Goal: Task Accomplishment & Management: Manage account settings

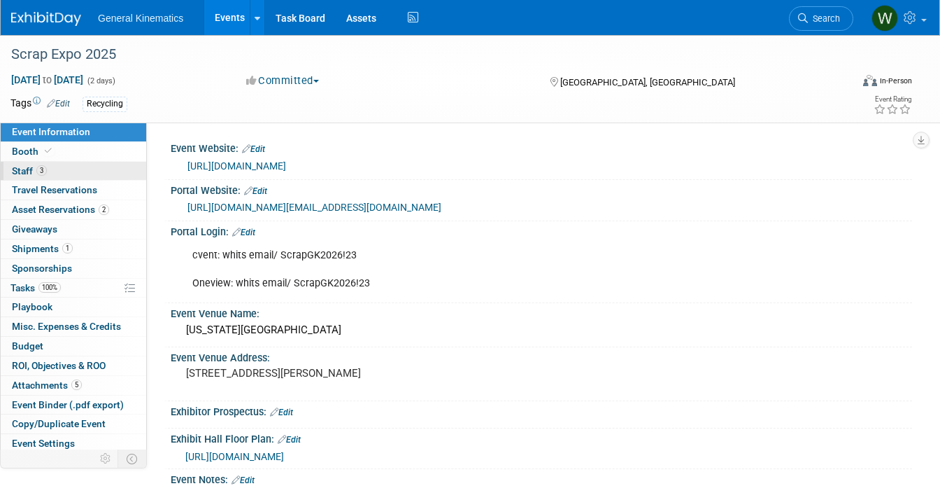
click at [74, 172] on link "3 Staff 3" at bounding box center [74, 171] width 146 height 19
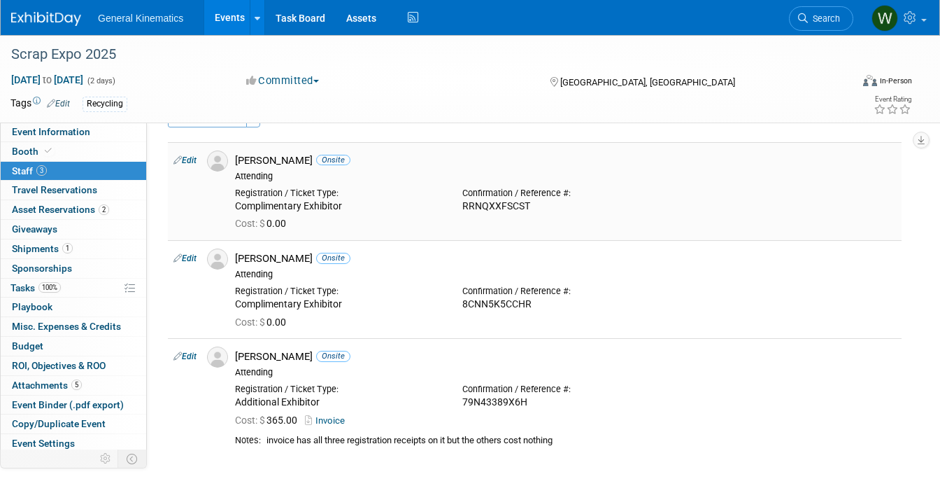
scroll to position [29, 0]
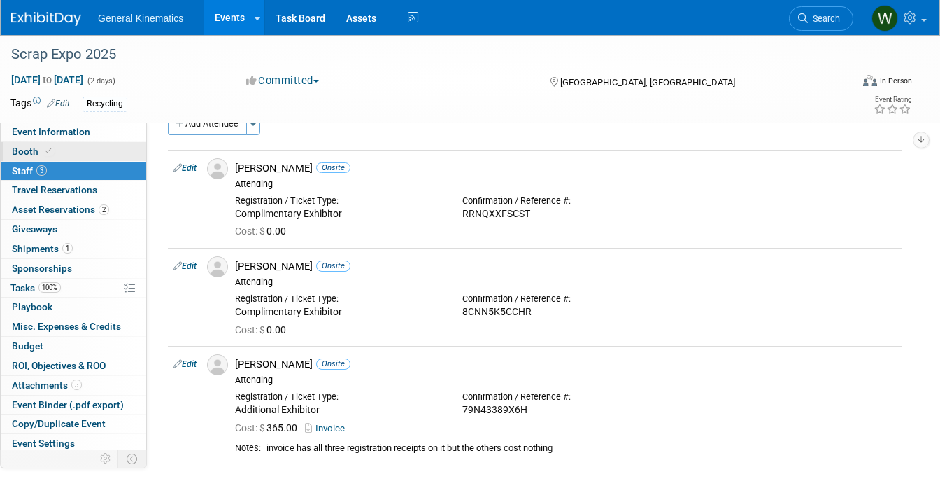
click at [56, 147] on link "Booth" at bounding box center [74, 151] width 146 height 19
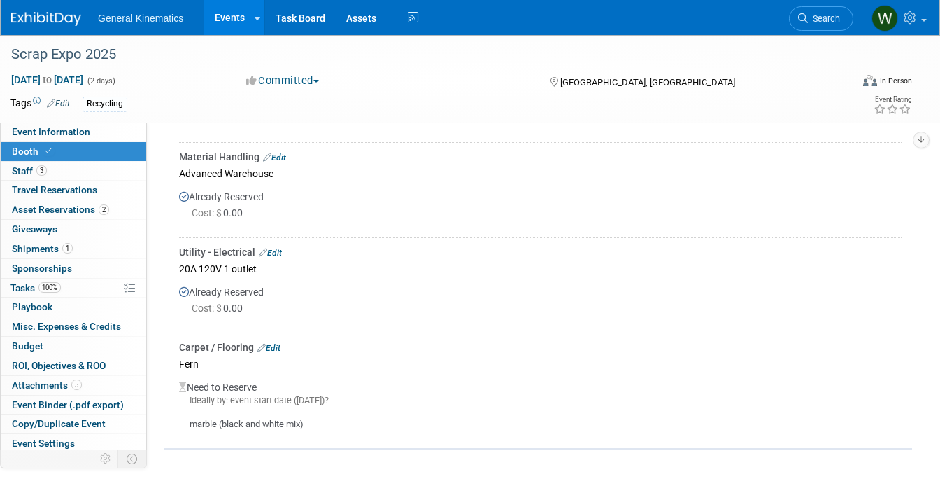
scroll to position [539, 0]
click at [63, 246] on span "1" at bounding box center [67, 248] width 10 height 10
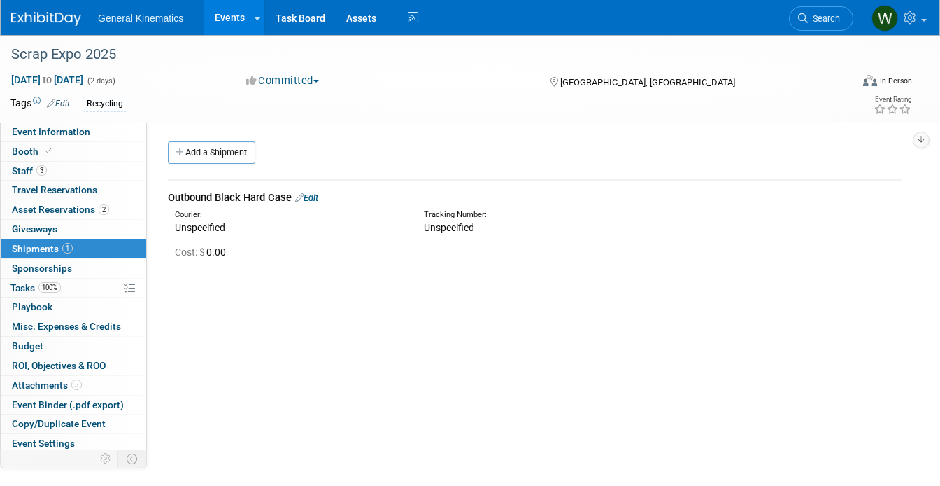
click at [309, 195] on link "Edit" at bounding box center [306, 197] width 23 height 10
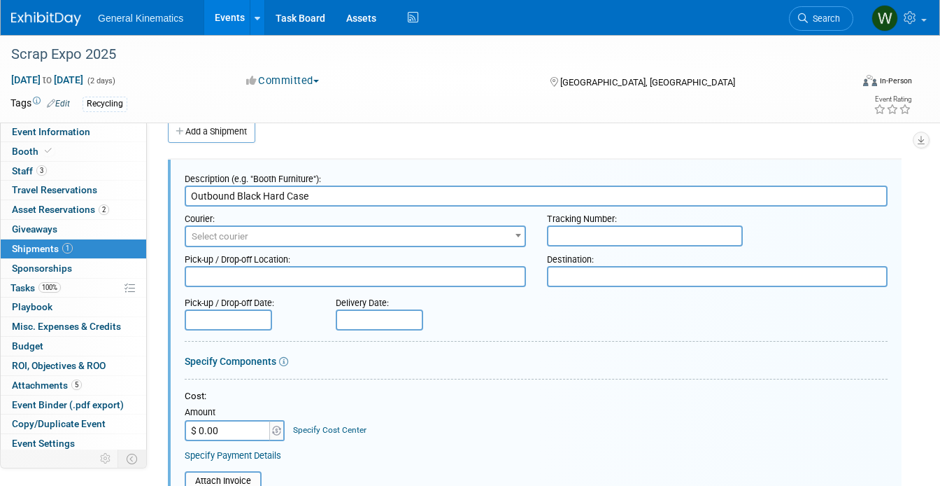
click at [308, 236] on span "Select courier" at bounding box center [355, 237] width 339 height 20
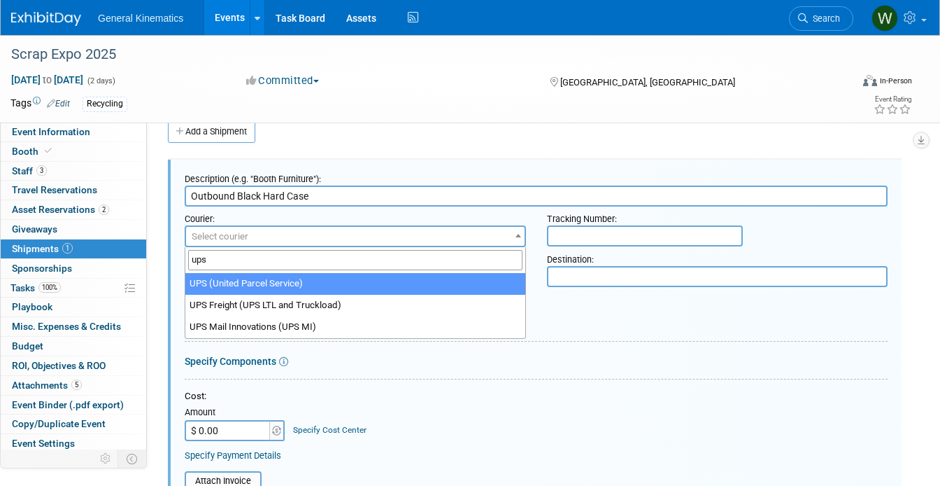
type input "ups"
select select "508"
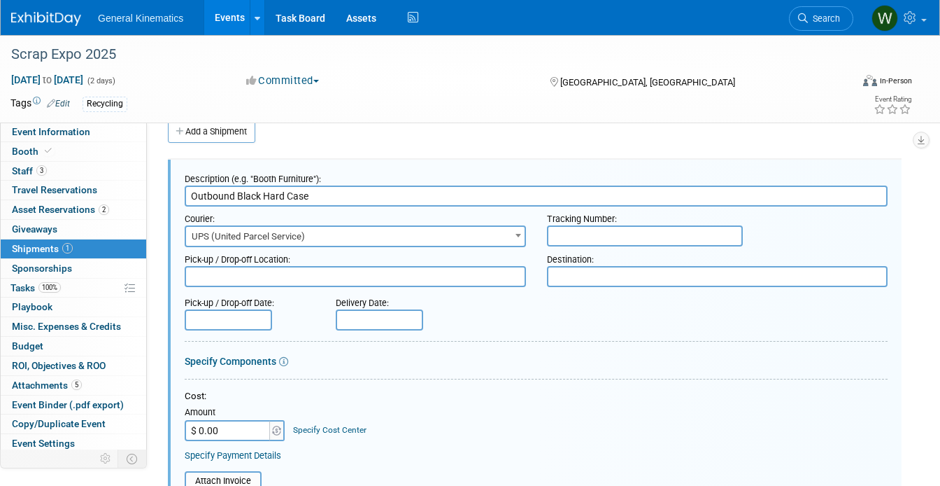
click at [588, 245] on input "text" at bounding box center [645, 235] width 196 height 21
paste input "1Z6268880375482625"
type input "1Z6268880375482625"
click at [309, 271] on textarea at bounding box center [355, 276] width 341 height 21
type textarea "GK"
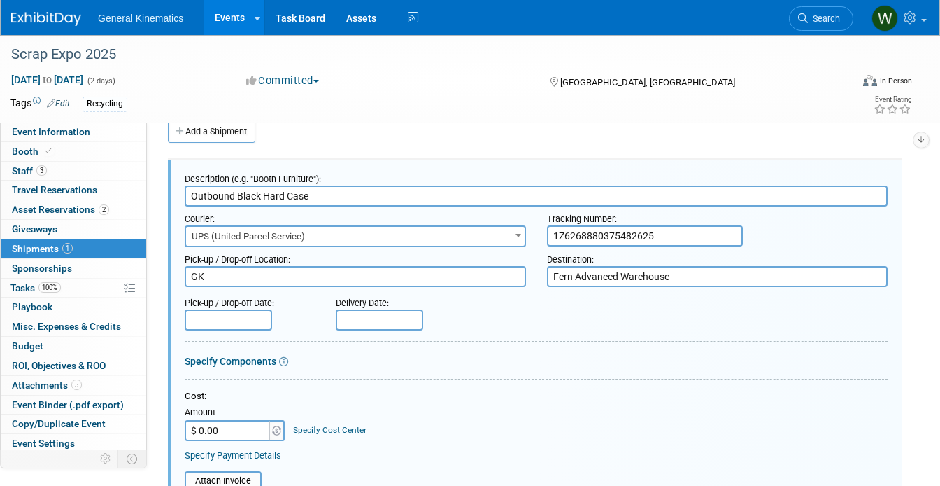
type textarea "Fern Advanced Warehouse"
click at [208, 309] on div "Pick-up / Drop-off Date:" at bounding box center [250, 299] width 130 height 19
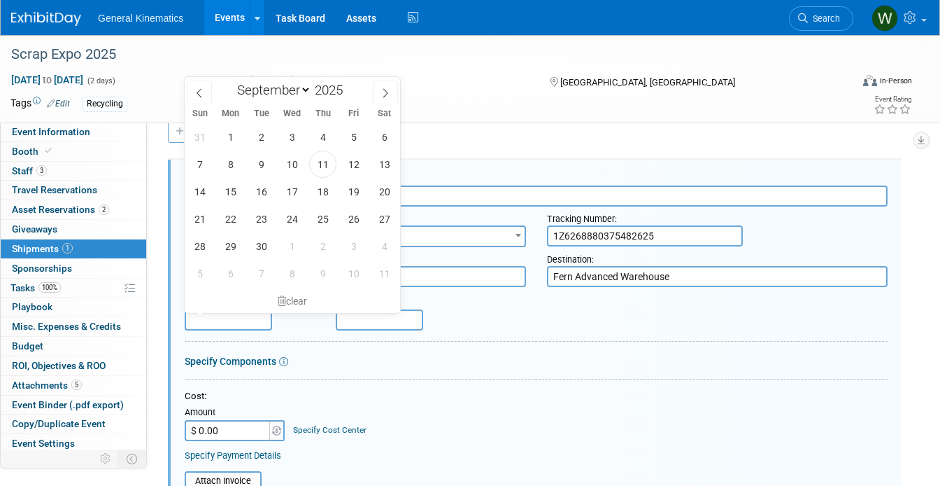
click at [208, 325] on input "text" at bounding box center [228, 319] width 87 height 21
click at [257, 157] on span "9" at bounding box center [261, 163] width 27 height 27
type input "Sep 9, 2025"
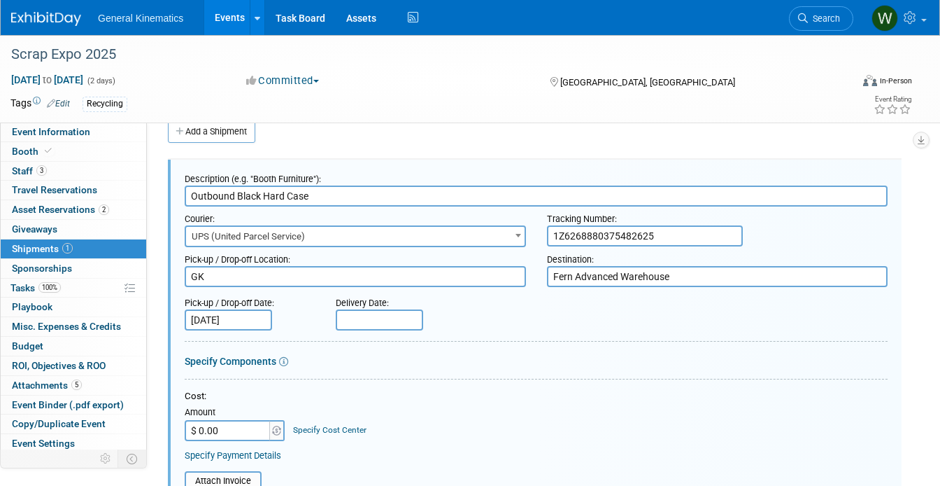
click at [410, 323] on input "text" at bounding box center [379, 319] width 87 height 21
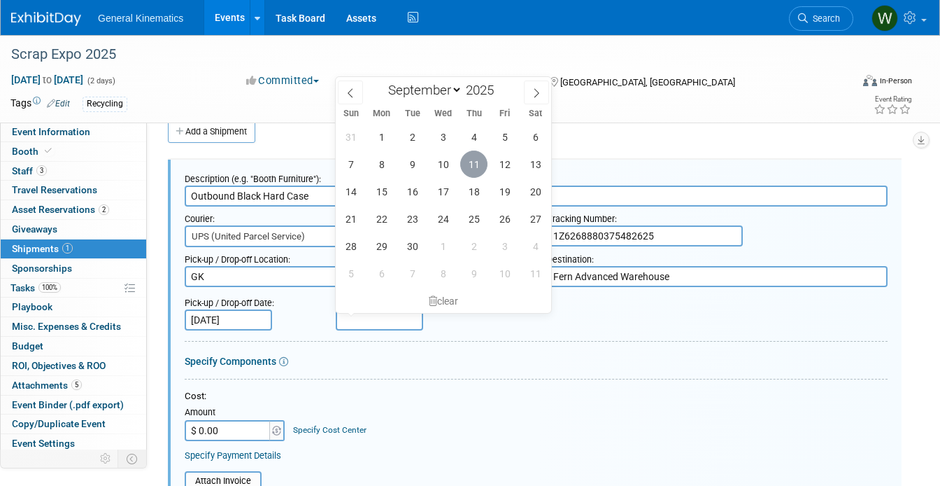
click at [474, 168] on span "11" at bounding box center [473, 163] width 27 height 27
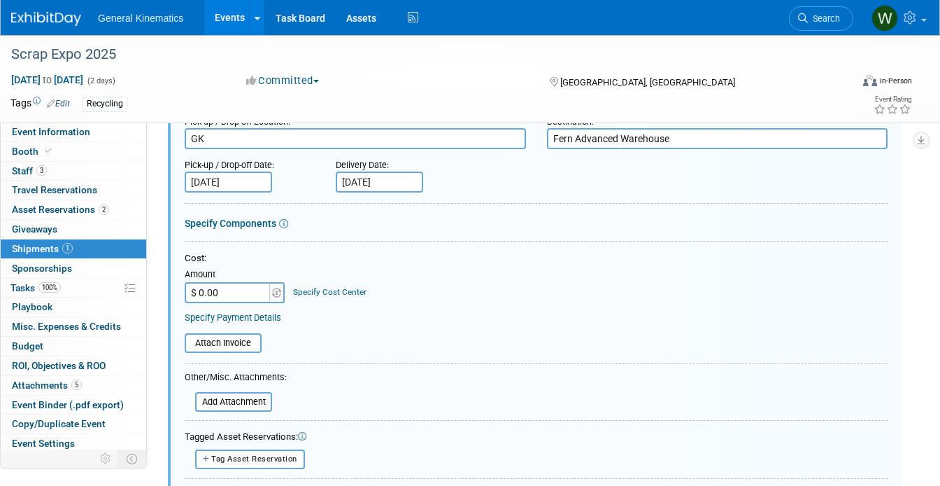
scroll to position [160, 0]
click at [383, 176] on input "Sep 11, 2025" at bounding box center [379, 180] width 87 height 21
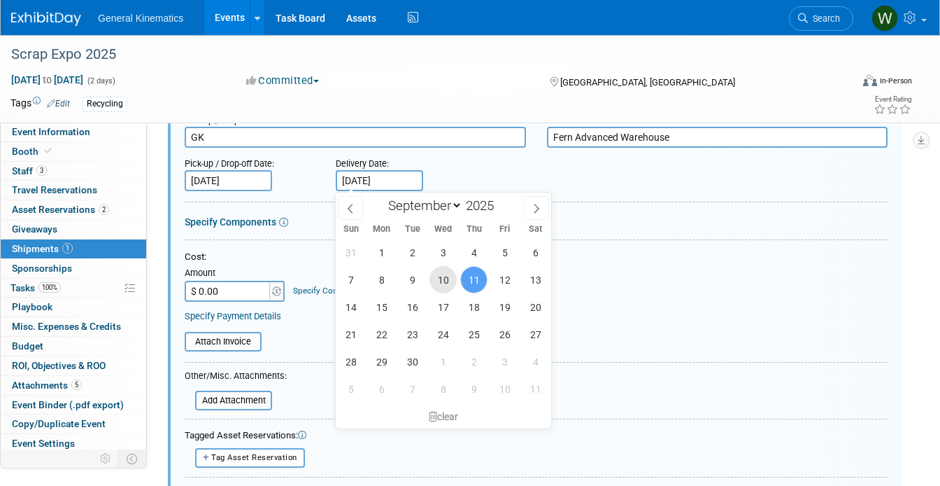
click at [437, 279] on span "10" at bounding box center [443, 279] width 27 height 27
type input "Sep 10, 2025"
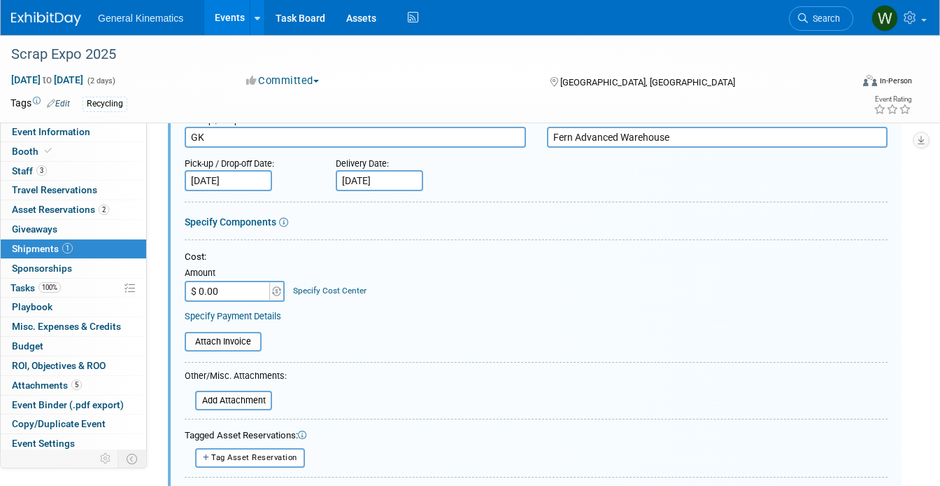
click at [220, 290] on input "$ 0.00" at bounding box center [228, 291] width 87 height 21
type input "$ 200.00"
click at [300, 331] on div "Attach Invoice" at bounding box center [536, 336] width 703 height 29
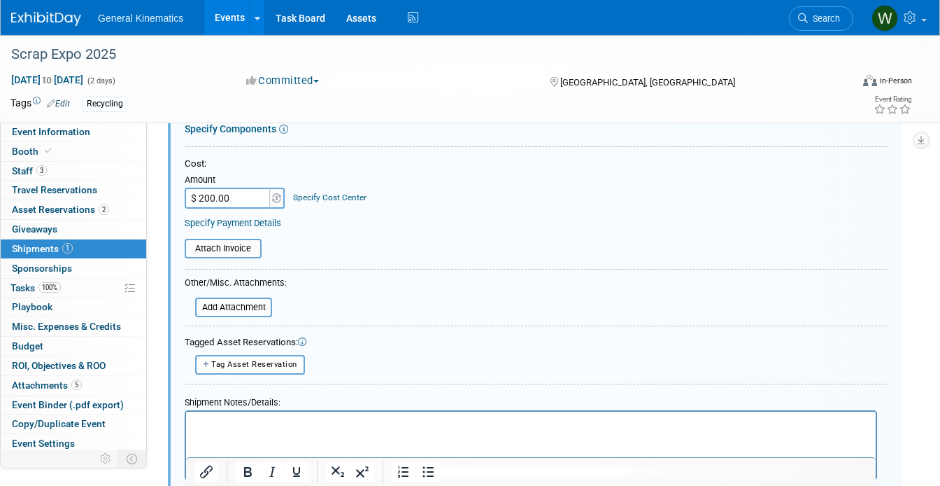
scroll to position [258, 0]
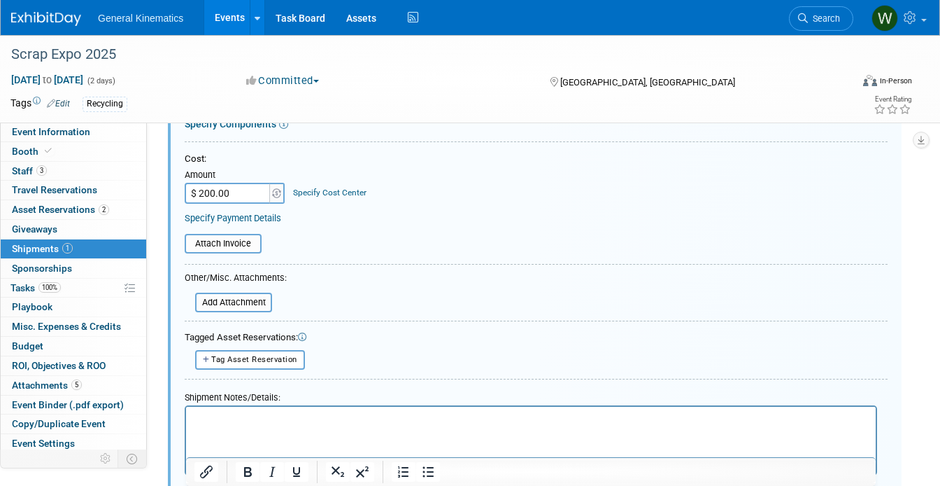
click at [257, 425] on html at bounding box center [531, 416] width 690 height 20
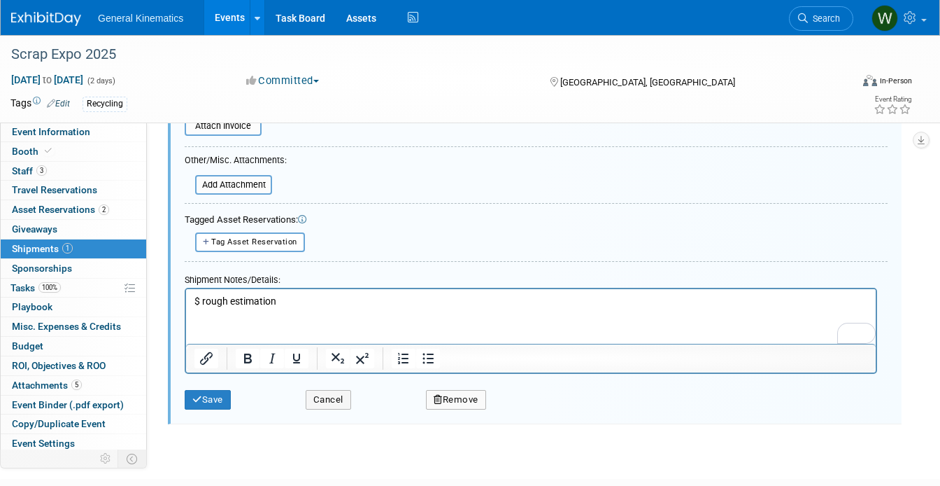
scroll to position [391, 0]
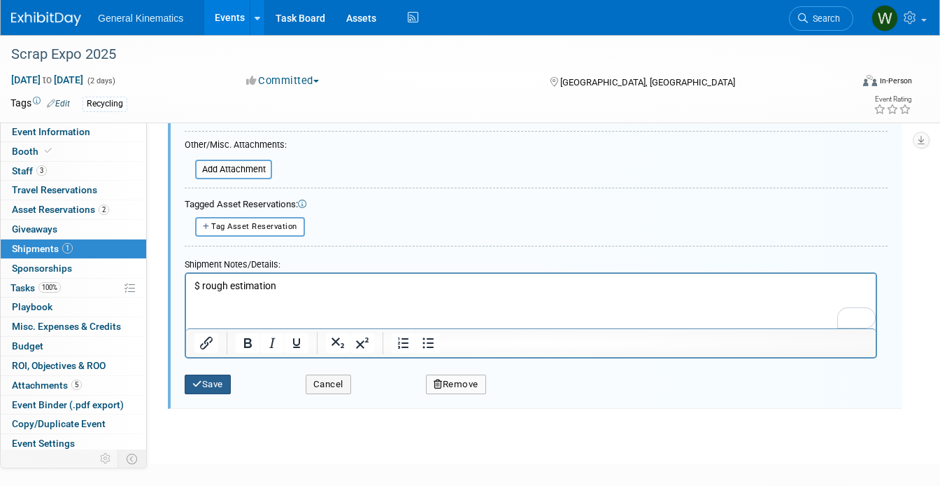
click at [210, 382] on button "Save" at bounding box center [208, 384] width 46 height 20
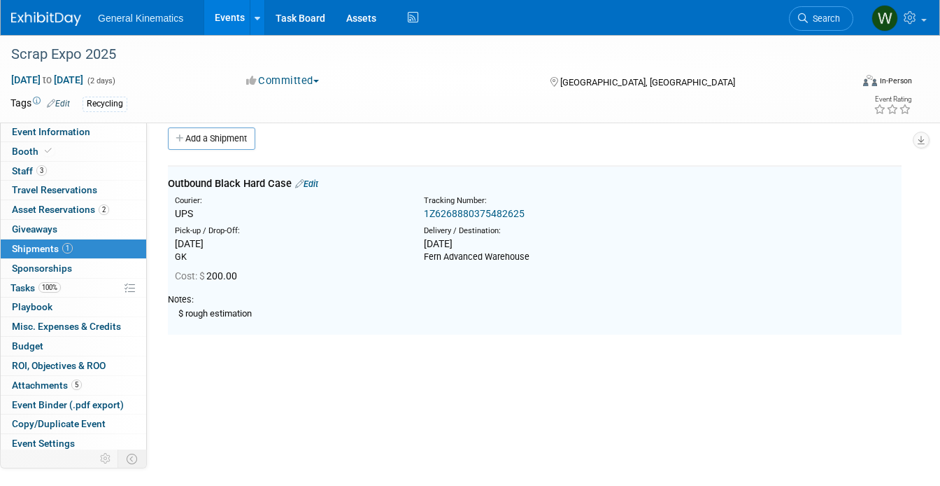
scroll to position [6, 0]
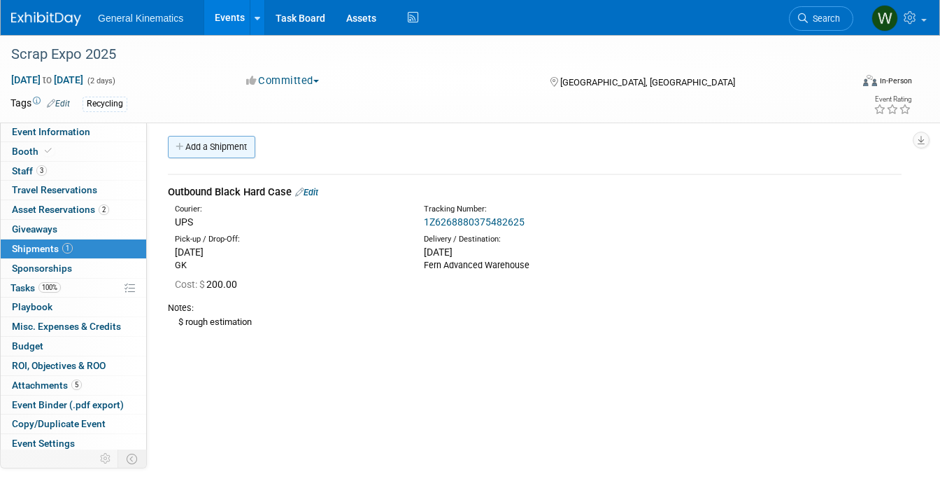
click at [204, 150] on link "Add a Shipment" at bounding box center [211, 147] width 87 height 22
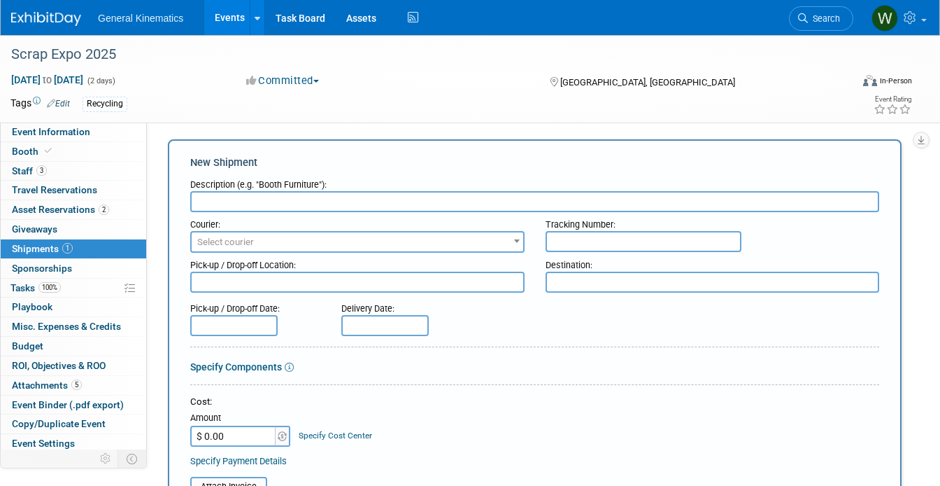
scroll to position [0, 0]
type input "Inbound Black Hard Case"
click at [215, 242] on span "Select courier" at bounding box center [225, 241] width 57 height 10
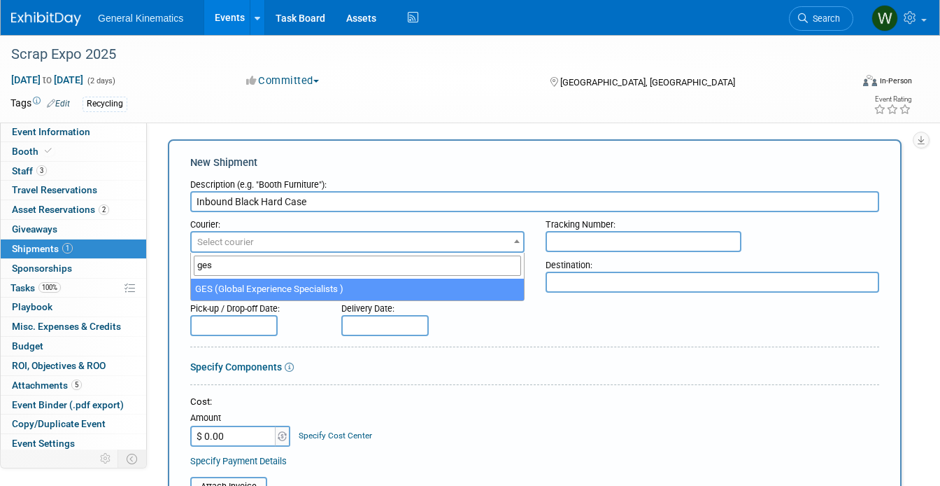
type input "ges"
select select "552"
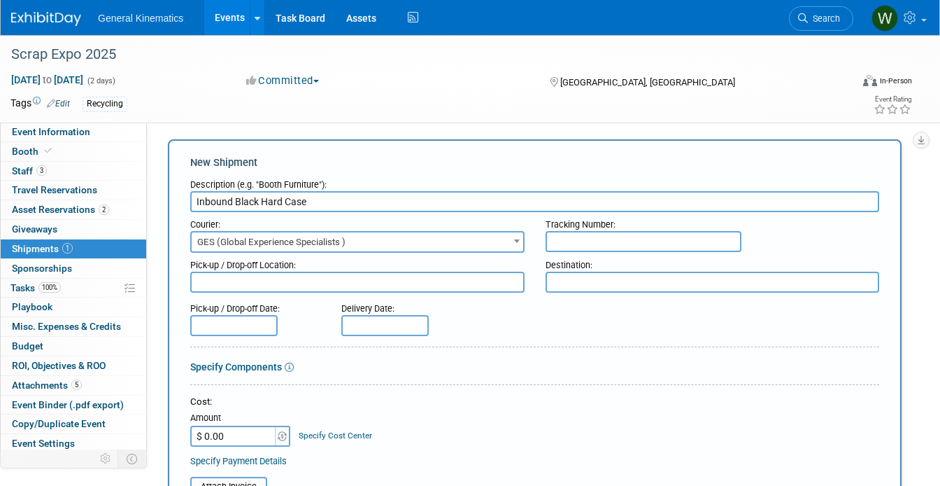
click at [566, 243] on input "text" at bounding box center [644, 241] width 196 height 21
type input "TBD"
click at [401, 283] on textarea at bounding box center [357, 281] width 334 height 21
type textarea "Show Site"
type textarea "GK"
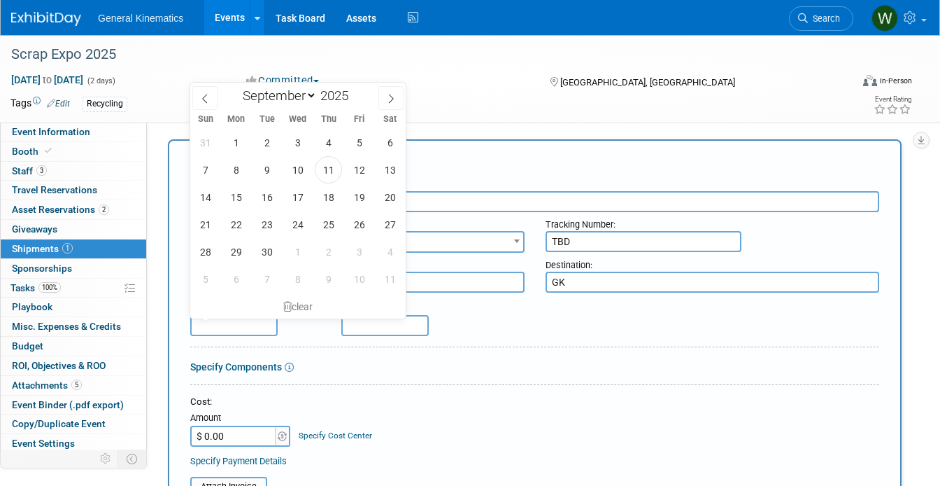
click at [247, 332] on input "text" at bounding box center [233, 325] width 87 height 21
click at [299, 201] on span "17" at bounding box center [297, 196] width 27 height 27
type input "[DATE]"
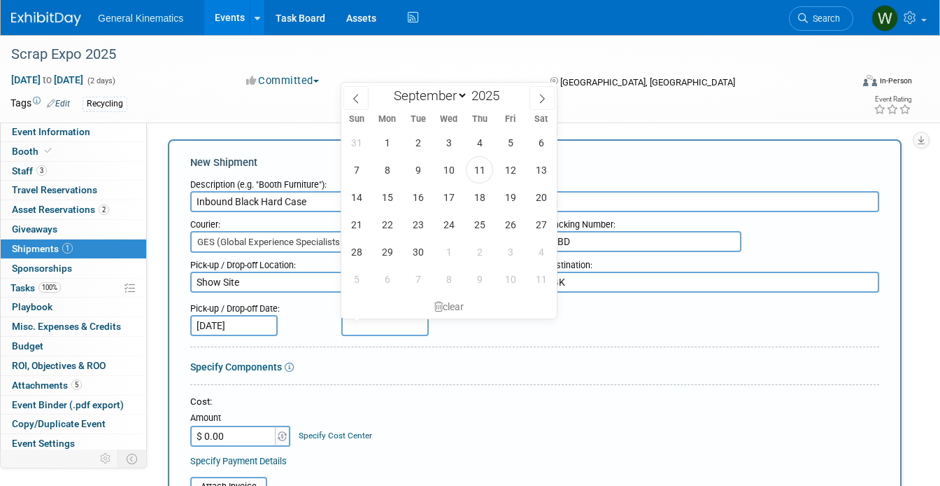
click at [367, 326] on input "text" at bounding box center [384, 325] width 87 height 21
click at [505, 197] on span "19" at bounding box center [510, 196] width 27 height 27
type input "Sep 19, 2025"
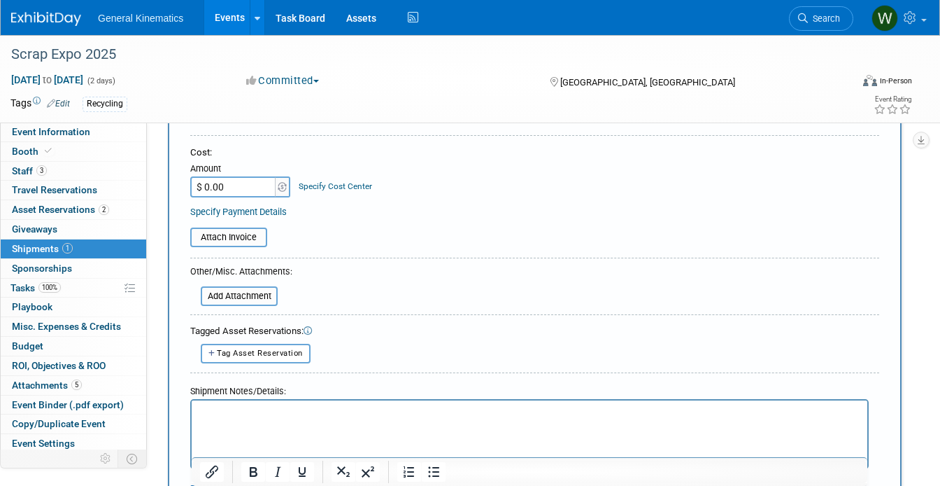
scroll to position [257, 0]
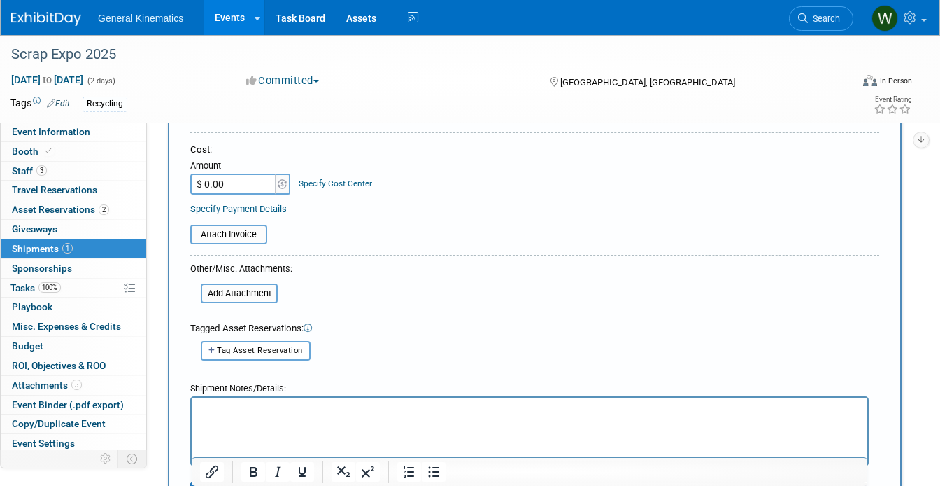
click at [248, 416] on html at bounding box center [530, 407] width 676 height 20
click at [290, 416] on html "estimate" at bounding box center [530, 407] width 676 height 20
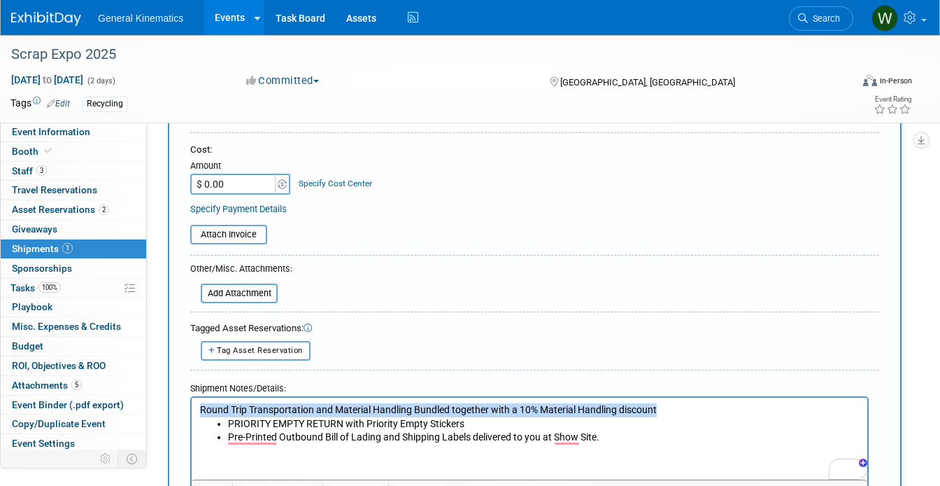
drag, startPoint x: 676, startPoint y: 410, endPoint x: 145, endPoint y: 406, distance: 531.0
click at [192, 406] on html "Round Trip Transportation and Material Handling Bundled together with a 10% Mat…" at bounding box center [530, 420] width 676 height 47
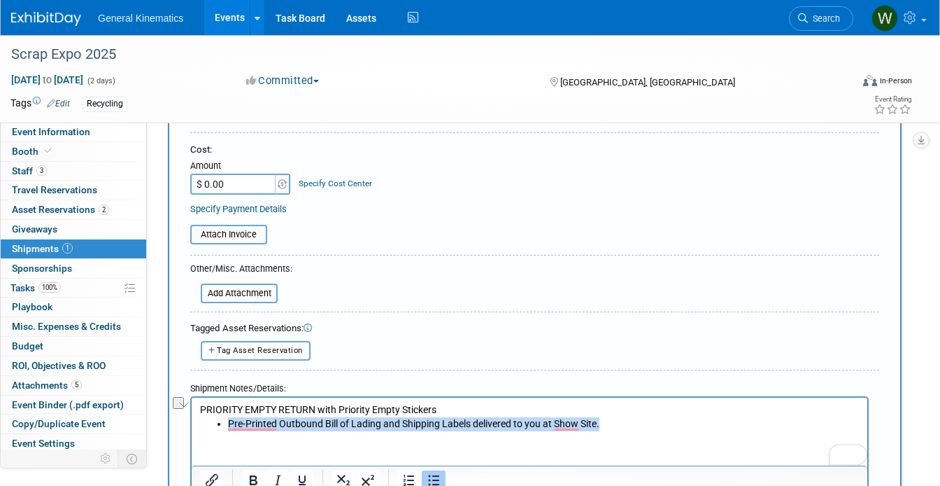
drag, startPoint x: 603, startPoint y: 422, endPoint x: 171, endPoint y: 420, distance: 432.4
click at [192, 420] on html "PRIORITY EMPTY RETURN with Priority Empty Stickers Pre-Printed Outbound Bill of…" at bounding box center [530, 413] width 676 height 33
click at [234, 417] on li "Pre-Printed Outbound Bill of Lading and Shipping Labels delivered to you at Sho…" at bounding box center [544, 423] width 632 height 14
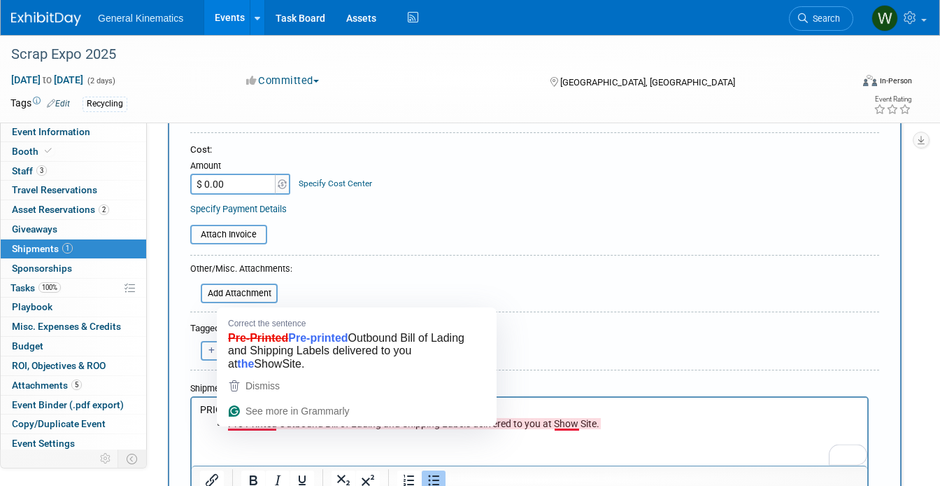
click at [230, 420] on li "Pre-Printed Outbound Bill of Lading and Shipping Labels delivered to you at Sho…" at bounding box center [544, 423] width 632 height 14
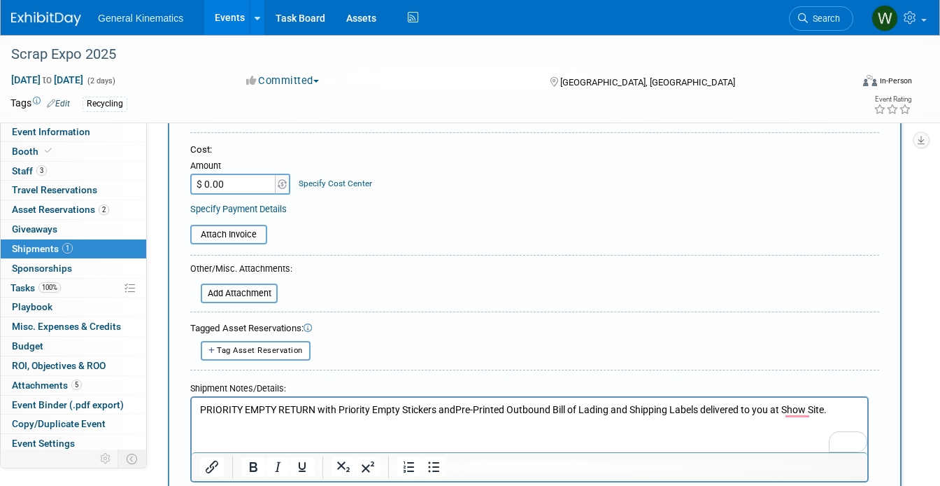
click at [199, 409] on body "PRIORITY EMPTY RETURN with Priority Empty Stickers and Pre-Printed Outbound Bil…" at bounding box center [529, 409] width 661 height 14
click at [199, 409] on html "PRIORITY EMPTY RETURN with Priority Empty Stickers and Pre-Printed Outbound Bil…" at bounding box center [530, 407] width 676 height 20
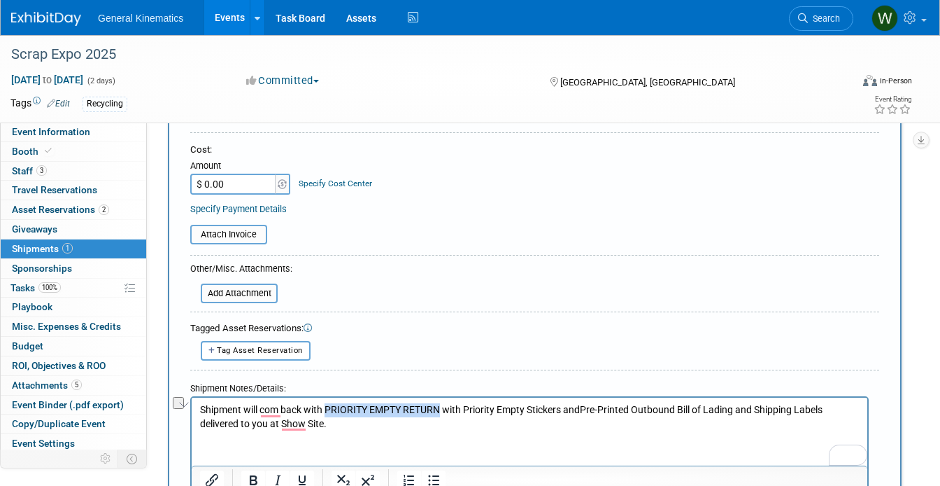
drag, startPoint x: 327, startPoint y: 408, endPoint x: 442, endPoint y: 402, distance: 115.6
click at [442, 402] on p "Shipment will com back with PRIORITY EMPTY RETURN with Priority Empty Stickers …" at bounding box center [530, 415] width 660 height 27
drag, startPoint x: 585, startPoint y: 407, endPoint x: 213, endPoint y: 384, distance: 372.2
click at [213, 397] on html "Shipment will com back with PRIORITY EMPTY RETURN with Priority Empty Stickers …" at bounding box center [530, 413] width 676 height 33
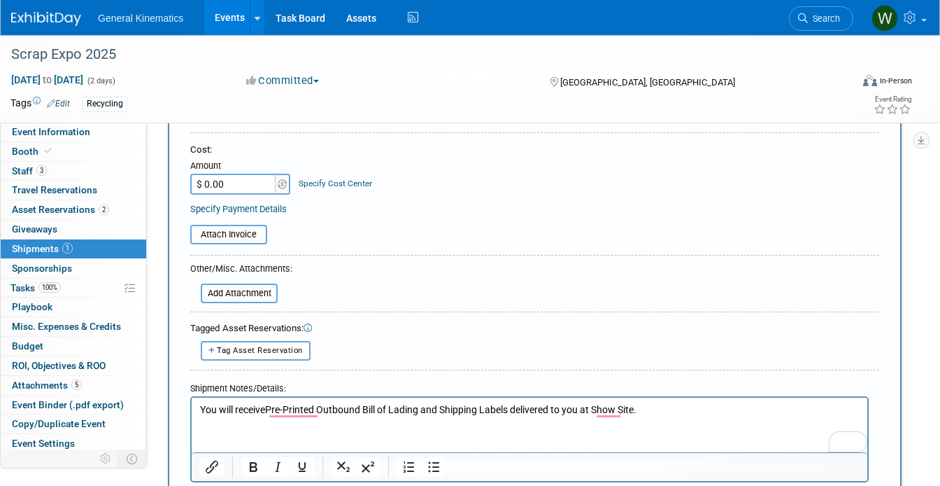
click at [660, 406] on p "You will receive Pre-Printed Outbound Bill of Lading and Shipping Labels delive…" at bounding box center [530, 409] width 660 height 14
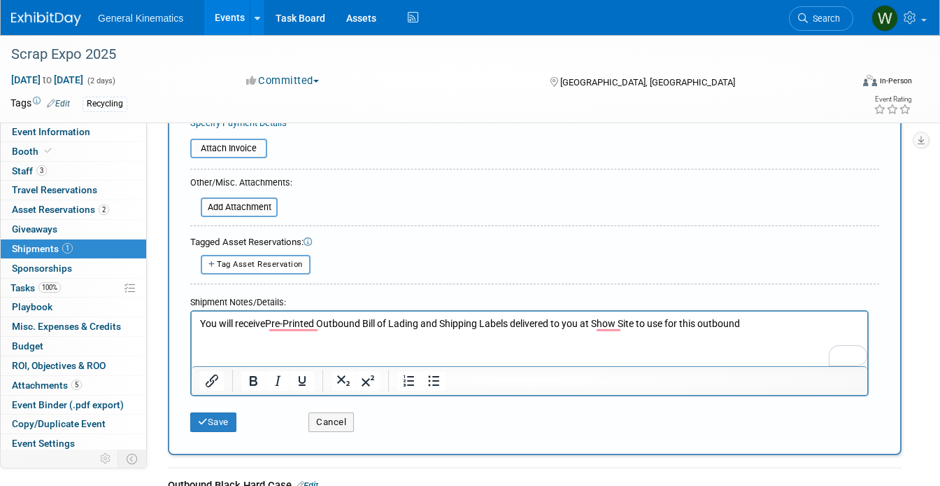
scroll to position [344, 0]
click at [232, 422] on button "Save" at bounding box center [213, 421] width 46 height 20
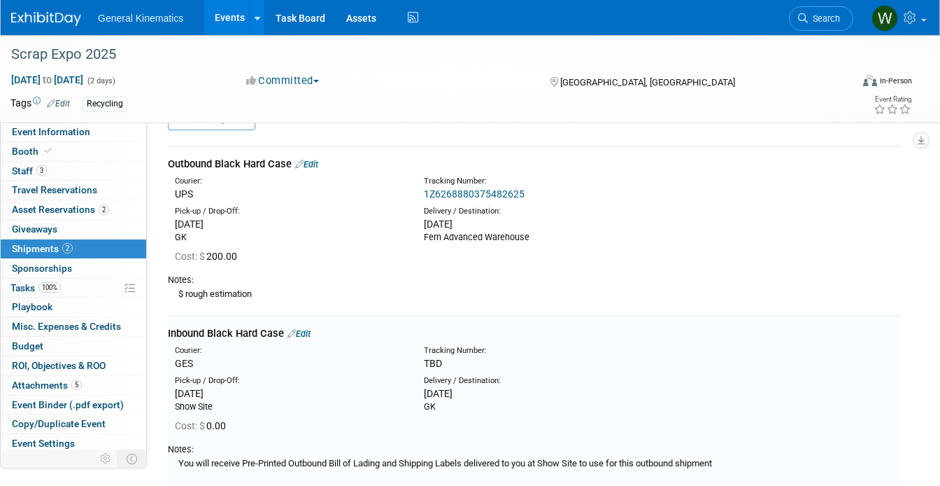
scroll to position [31, 0]
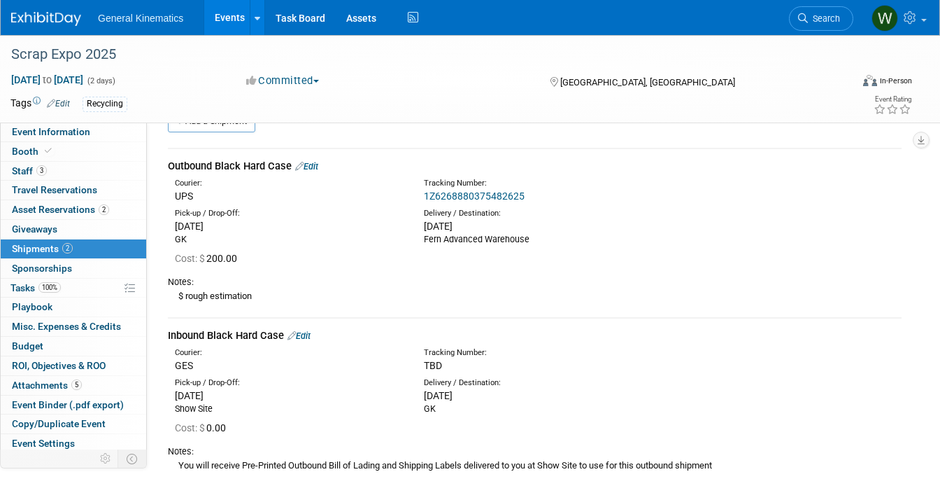
click at [304, 332] on link "Edit" at bounding box center [299, 335] width 23 height 10
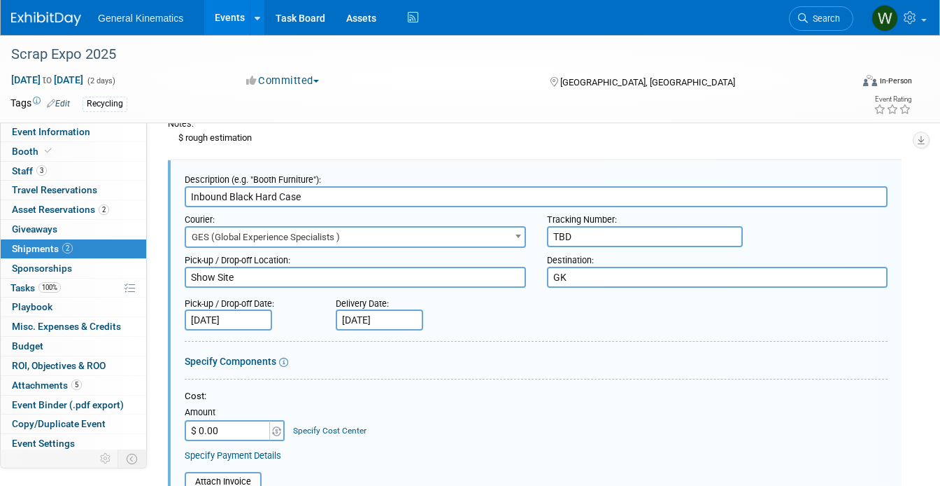
scroll to position [0, 0]
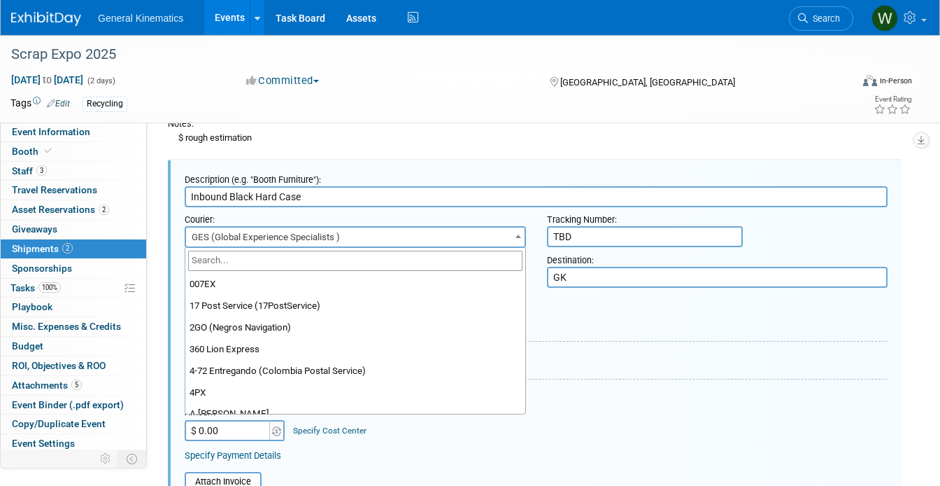
click at [264, 238] on span "GES (Global Experience Specialists )" at bounding box center [355, 237] width 339 height 20
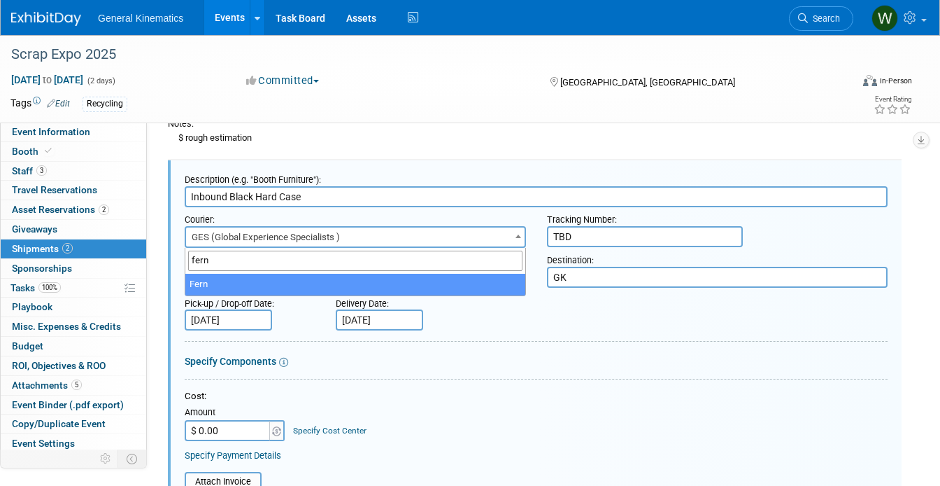
type input "fern"
select select "555"
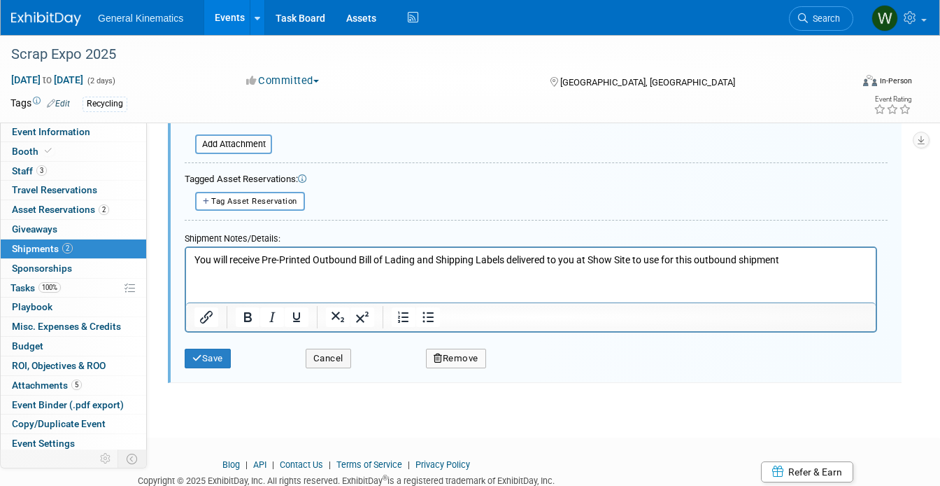
scroll to position [625, 0]
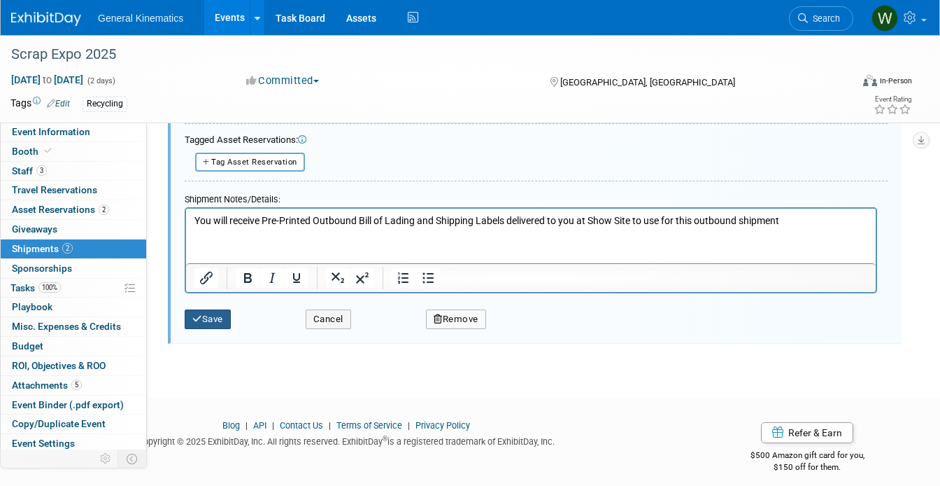
click at [221, 322] on button "Save" at bounding box center [208, 319] width 46 height 20
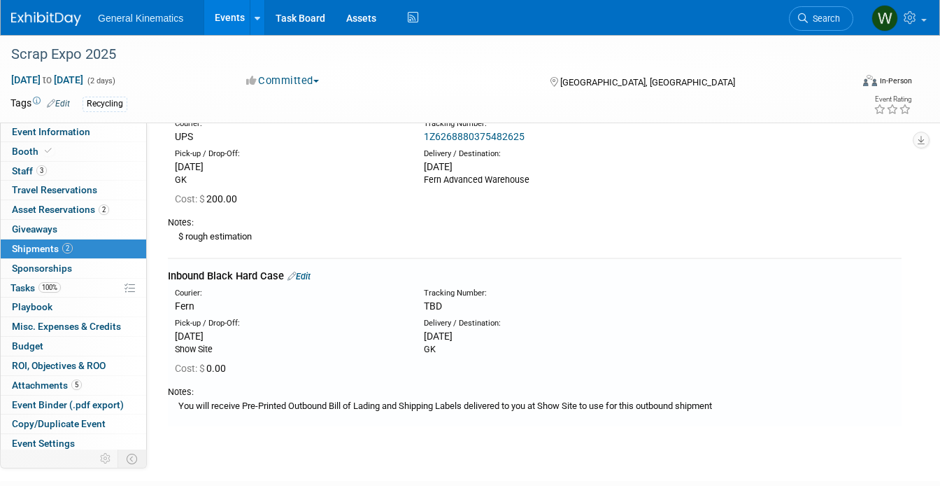
scroll to position [92, 0]
click at [37, 302] on span "Playbook 0" at bounding box center [32, 306] width 41 height 11
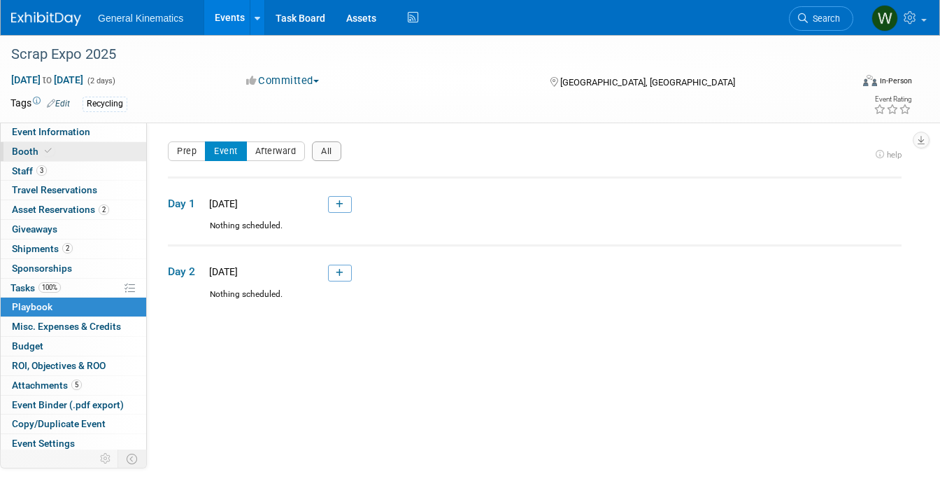
click at [70, 158] on link "Booth" at bounding box center [74, 151] width 146 height 19
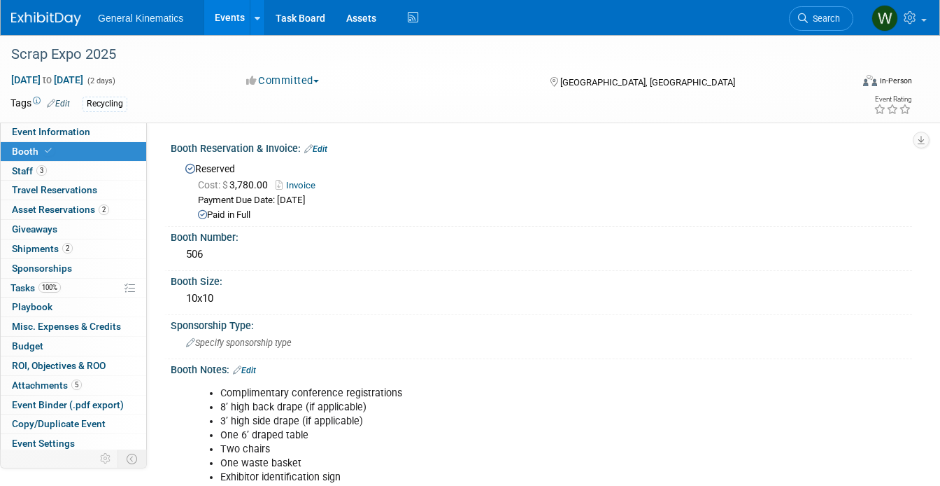
click at [100, 143] on link "Booth" at bounding box center [74, 151] width 146 height 19
click at [99, 137] on link "Event Information" at bounding box center [74, 131] width 146 height 19
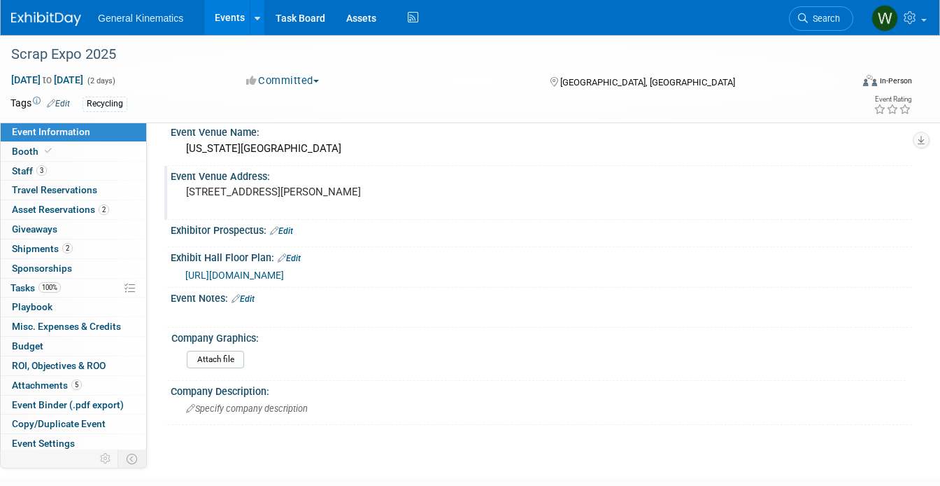
scroll to position [265, 0]
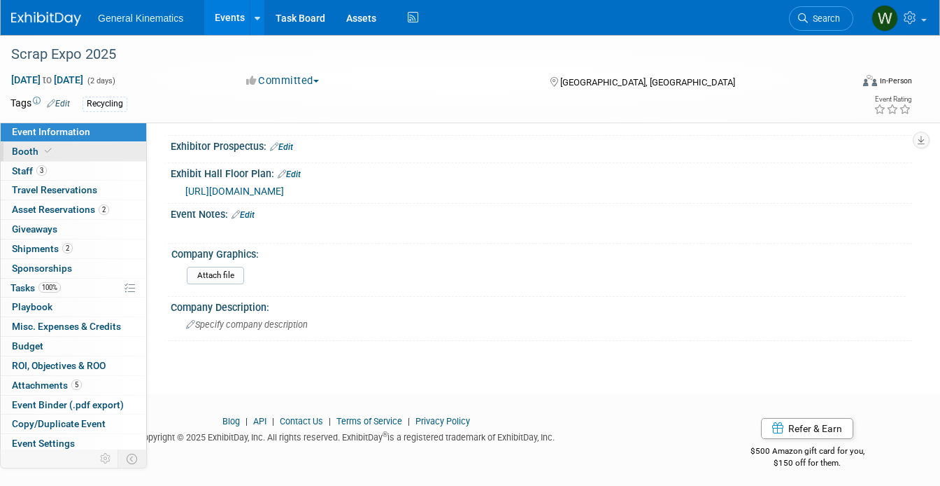
click at [64, 148] on link "Booth" at bounding box center [74, 151] width 146 height 19
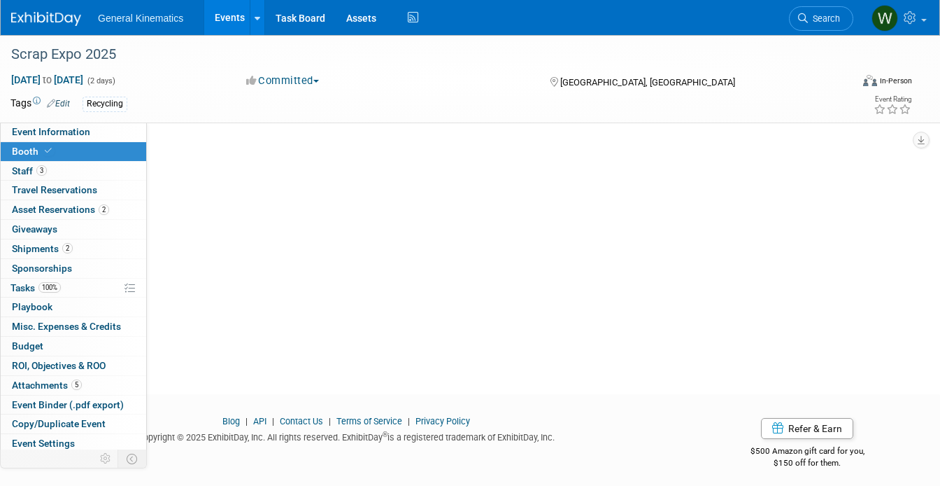
scroll to position [0, 0]
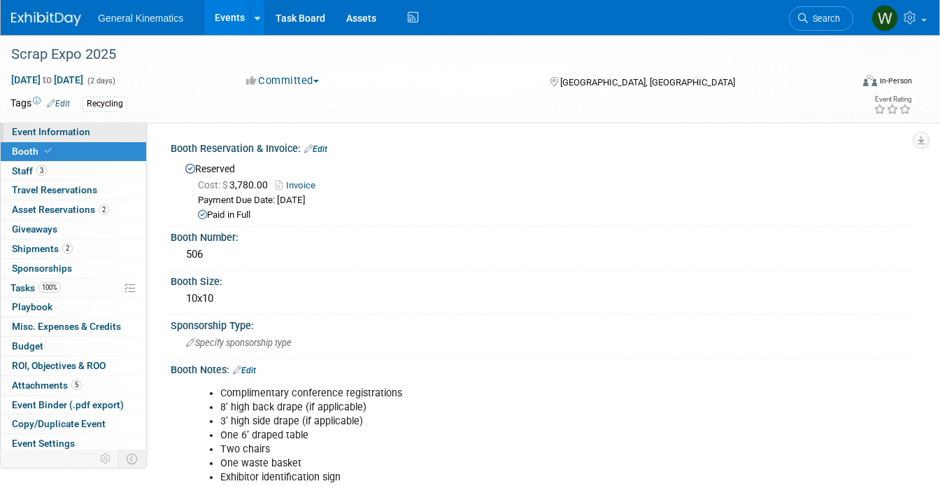
click at [73, 129] on span "Event Information" at bounding box center [51, 131] width 78 height 11
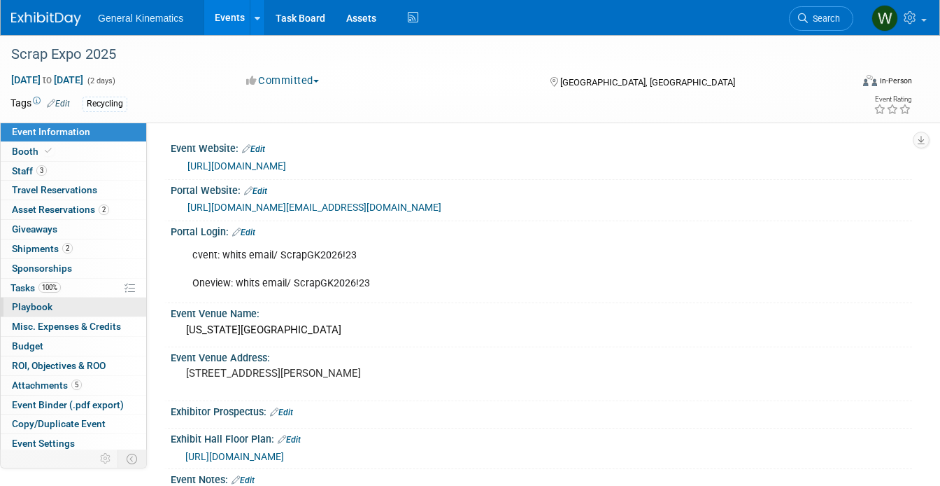
click at [62, 306] on link "0 Playbook 0" at bounding box center [74, 306] width 146 height 19
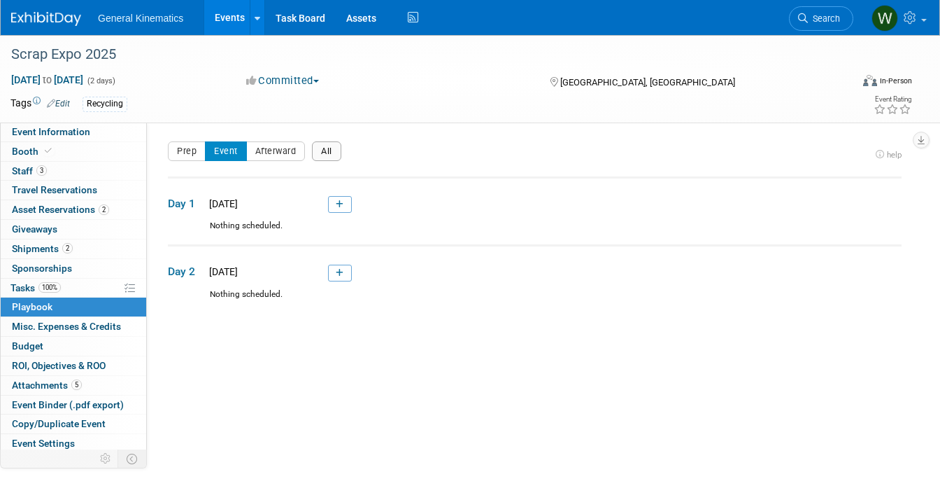
click at [330, 153] on button "All" at bounding box center [326, 151] width 29 height 20
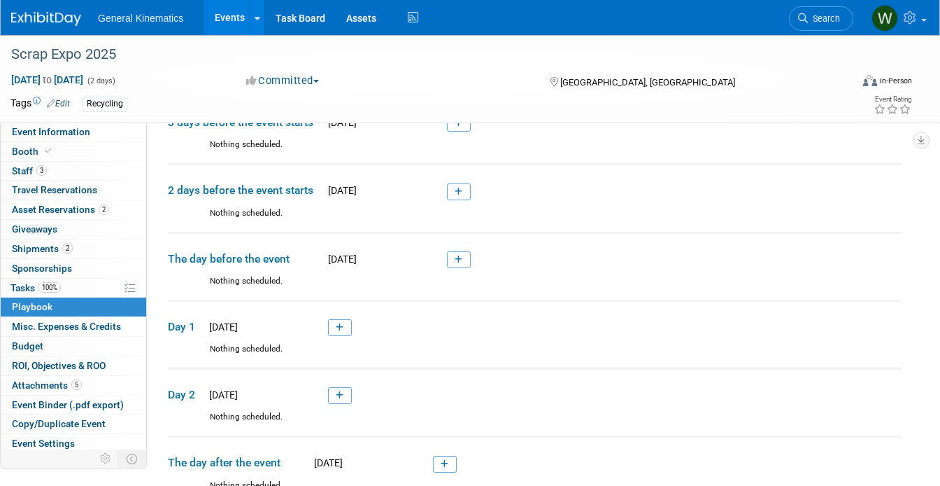
scroll to position [53, 0]
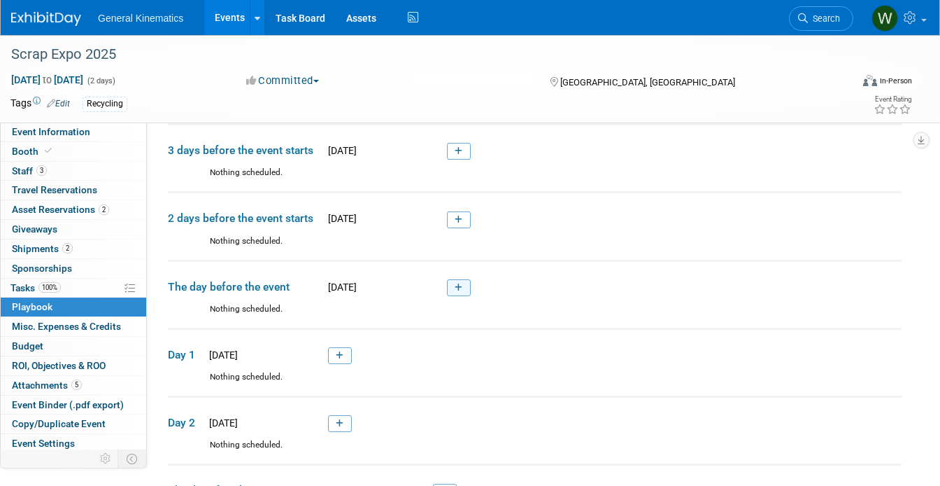
click at [462, 288] on icon at bounding box center [459, 287] width 8 height 8
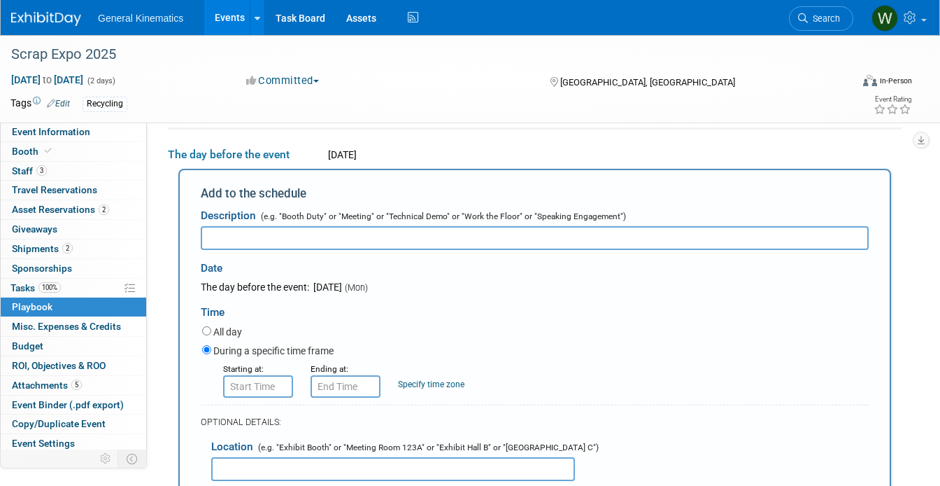
scroll to position [0, 0]
type input "Exhibitor Move in"
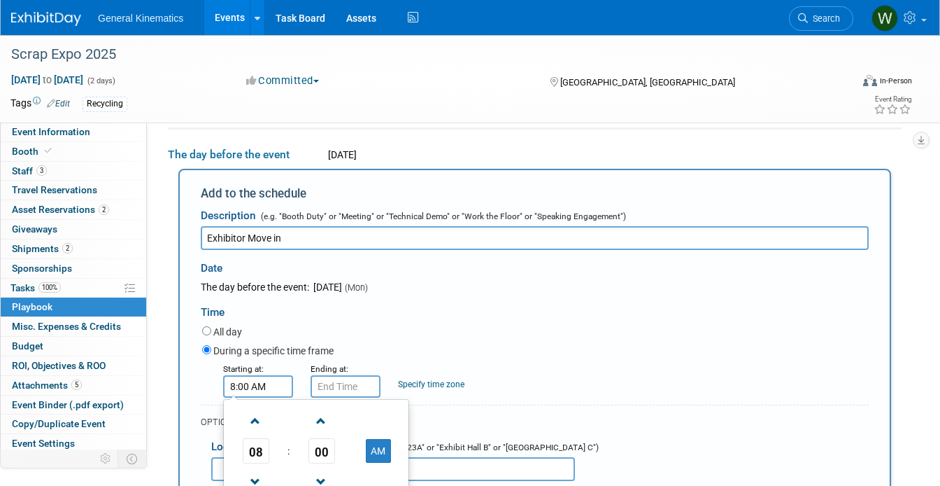
click at [267, 376] on input "8:00 AM" at bounding box center [258, 386] width 70 height 22
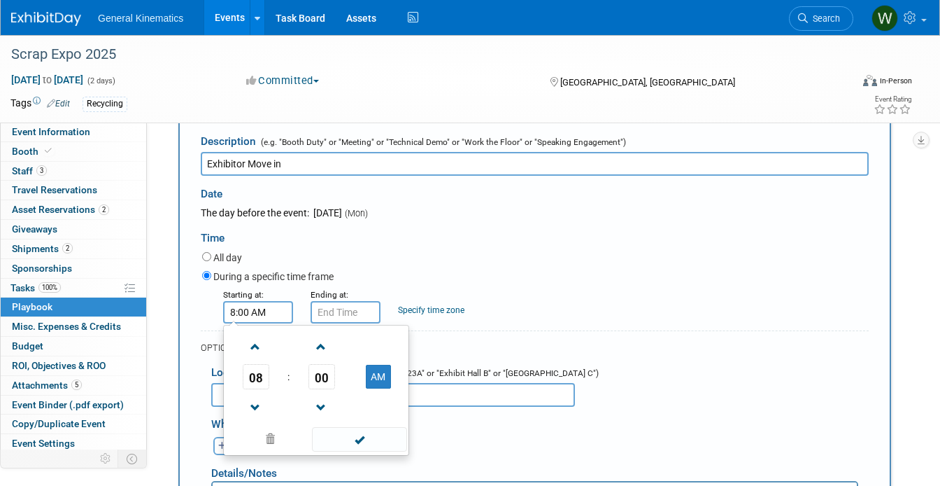
scroll to position [268, 0]
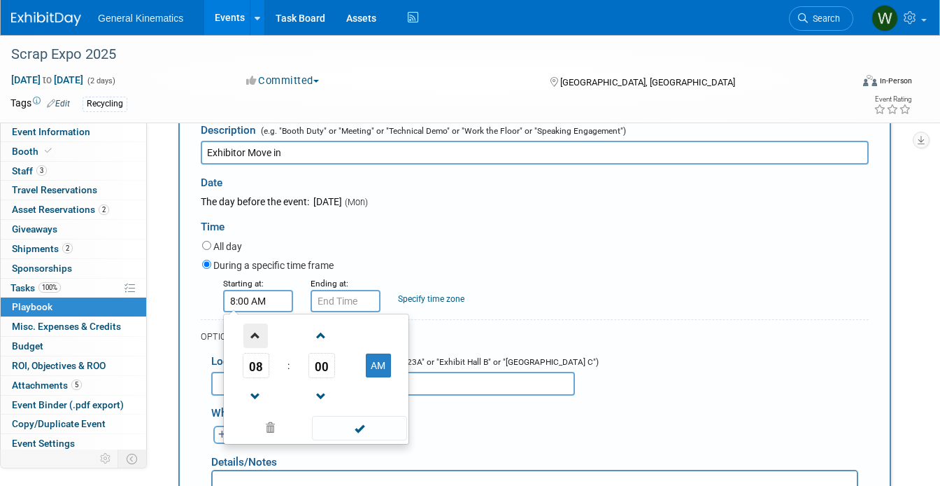
click at [257, 343] on span at bounding box center [255, 335] width 24 height 24
type input "10:00 AM"
click at [344, 303] on input "10:00 AM" at bounding box center [346, 301] width 70 height 22
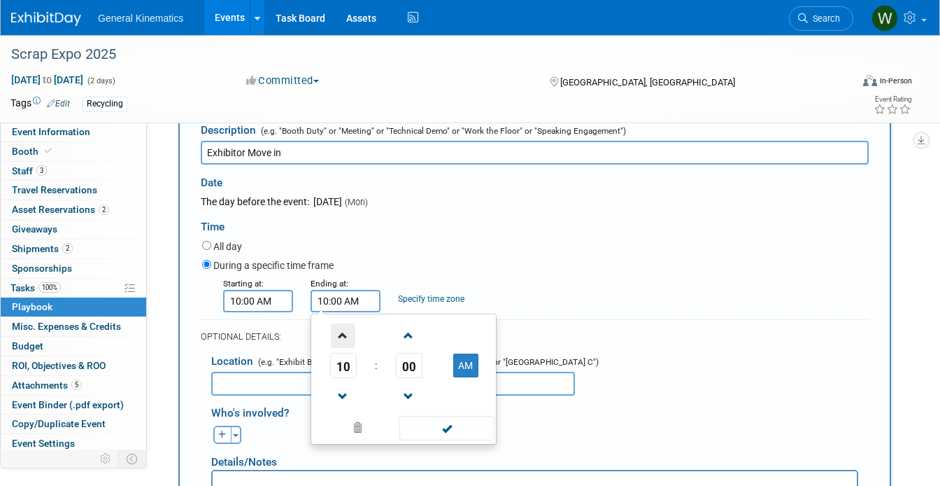
click at [343, 337] on span at bounding box center [343, 335] width 24 height 24
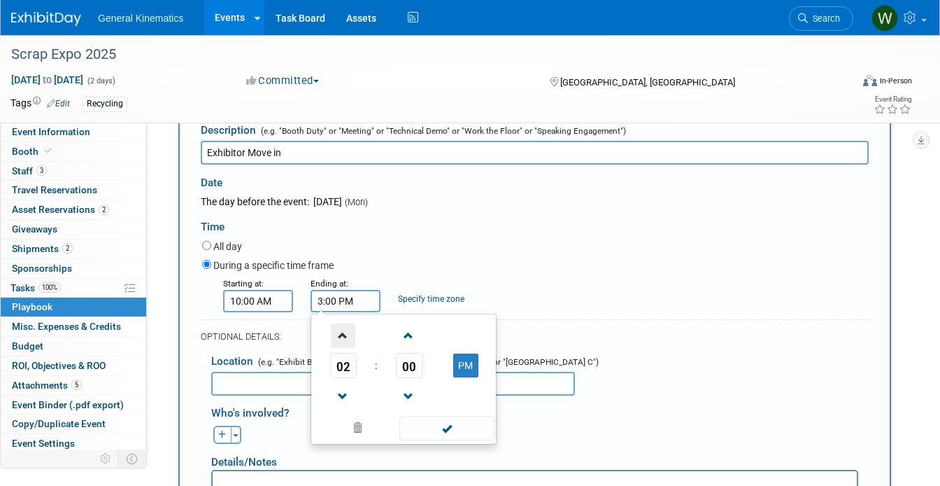
click at [343, 337] on span at bounding box center [343, 335] width 24 height 24
type input "6:00 PM"
click at [443, 427] on span at bounding box center [446, 428] width 94 height 24
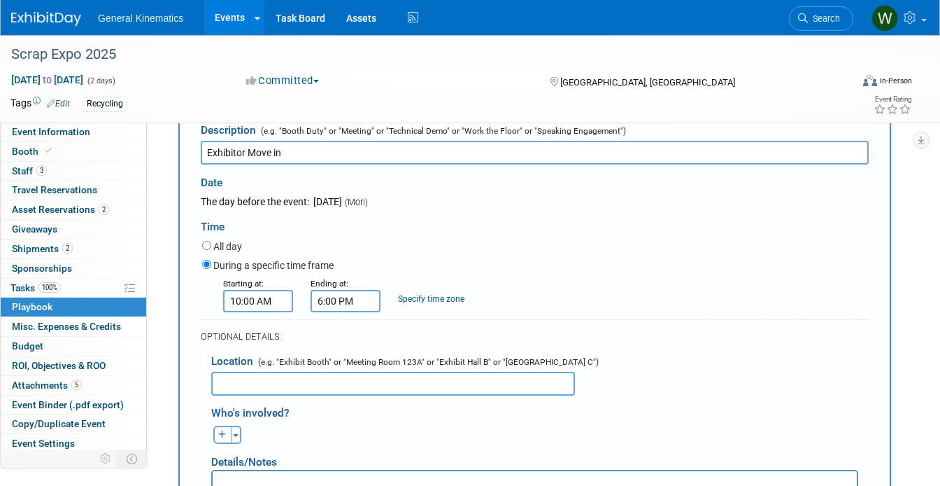
click at [406, 381] on input "text" at bounding box center [393, 383] width 364 height 24
type input "Booth 506"
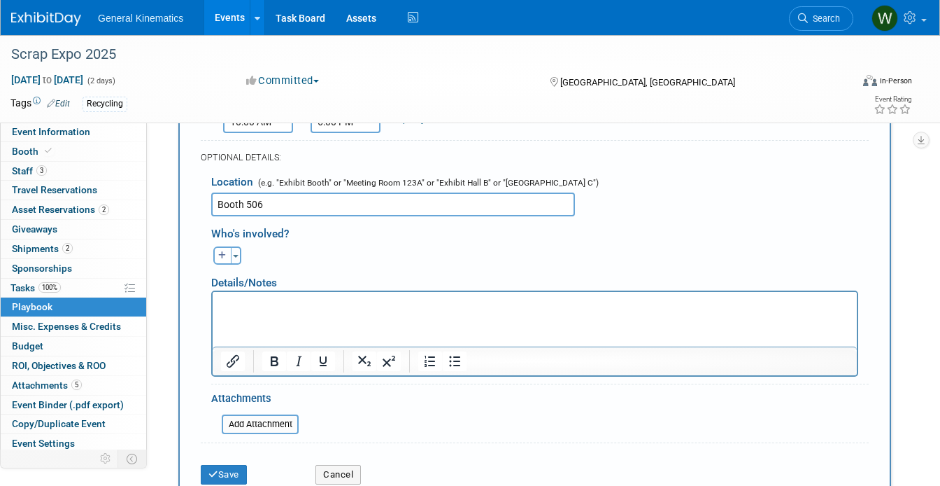
scroll to position [449, 0]
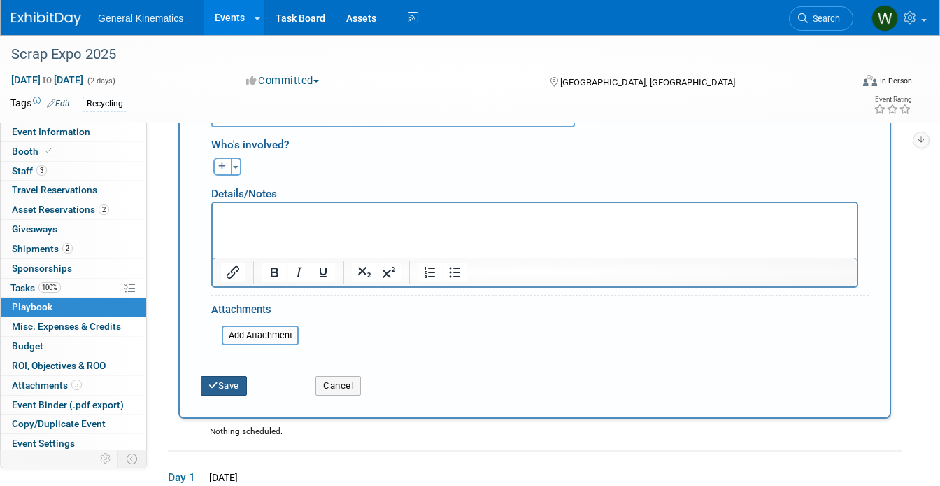
click at [222, 381] on button "Save" at bounding box center [224, 386] width 46 height 20
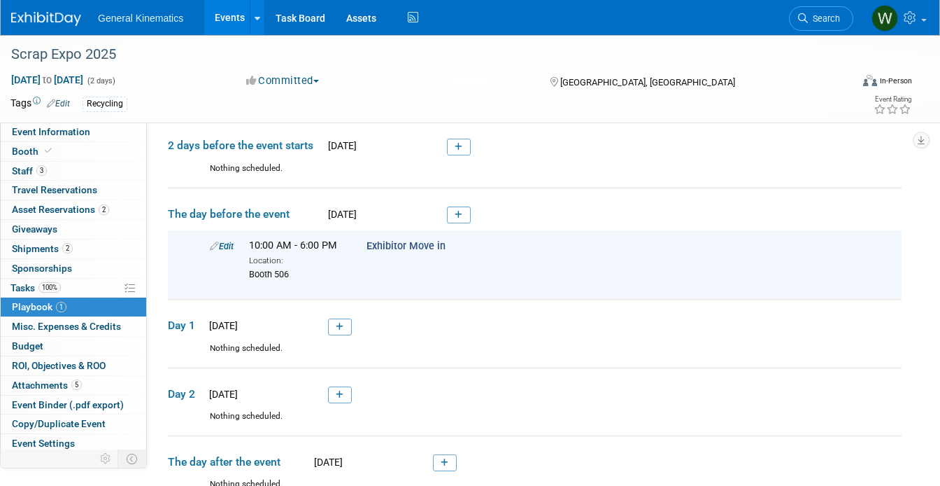
scroll to position [124, 0]
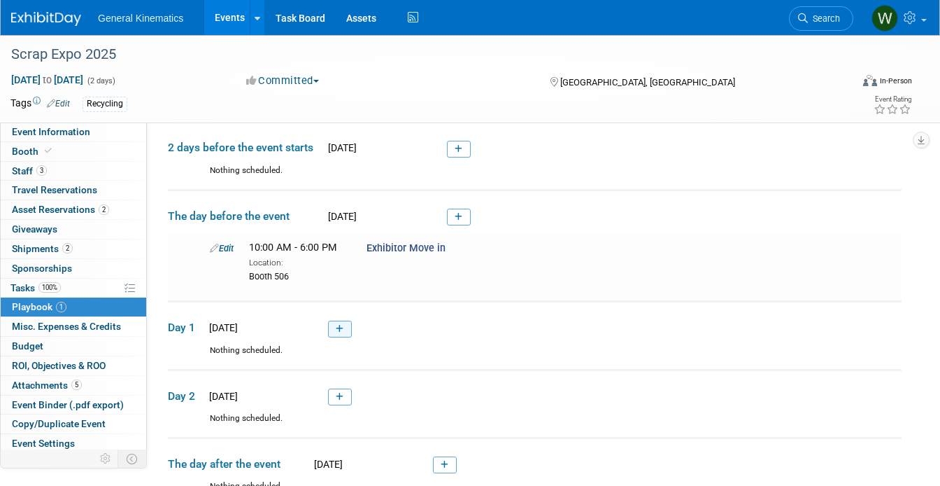
click at [343, 330] on link at bounding box center [340, 328] width 24 height 17
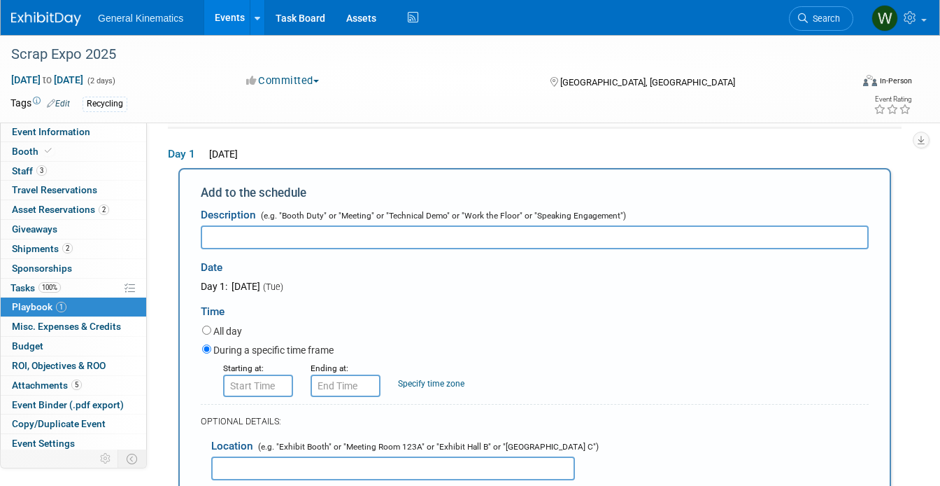
scroll to position [0, 0]
type input "Exhibit Floor Opens"
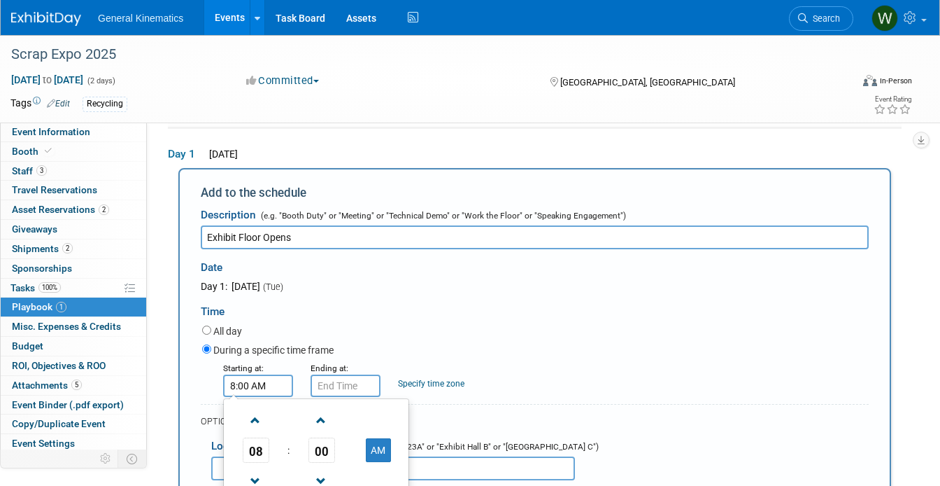
click at [272, 392] on input "8:00 AM" at bounding box center [258, 385] width 70 height 22
click at [259, 414] on span at bounding box center [255, 420] width 24 height 24
type input "9:00 AM"
click at [353, 385] on input "9:00 AM" at bounding box center [346, 385] width 70 height 22
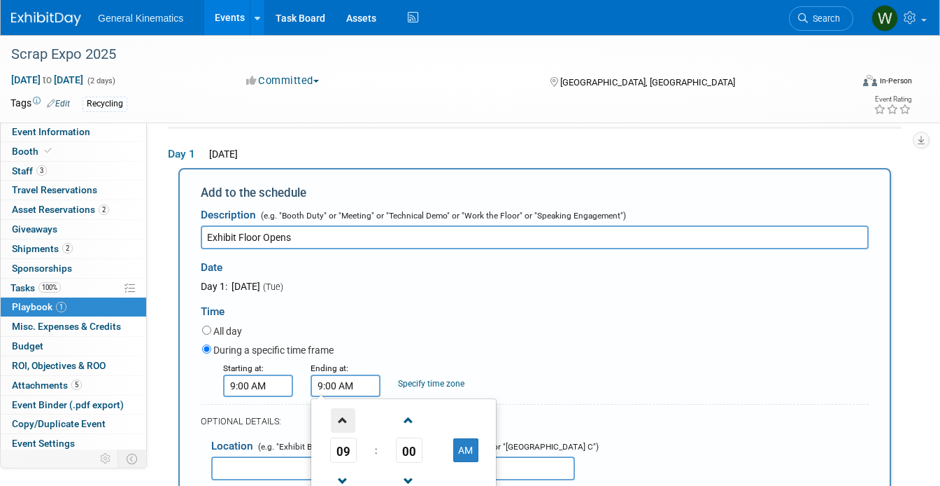
click at [348, 420] on span at bounding box center [343, 420] width 24 height 24
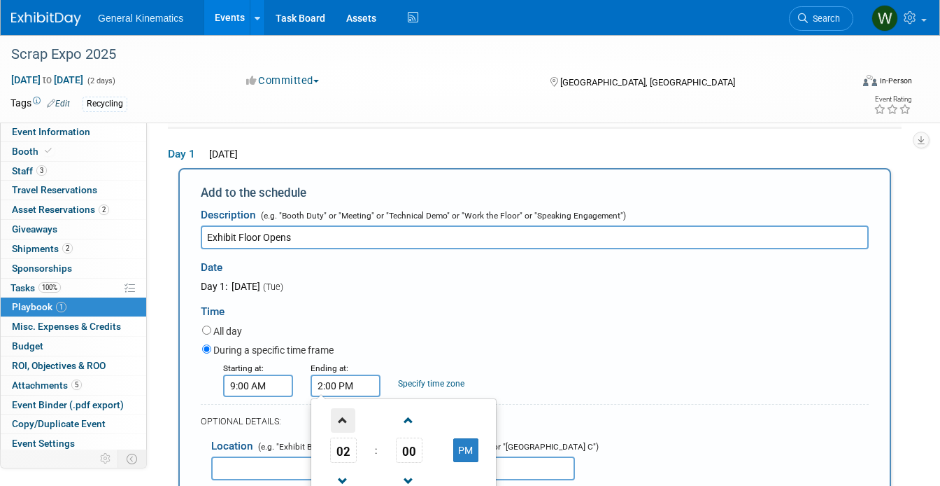
click at [348, 420] on span at bounding box center [343, 420] width 24 height 24
click at [350, 420] on span at bounding box center [343, 420] width 24 height 24
click at [401, 423] on span at bounding box center [409, 420] width 24 height 24
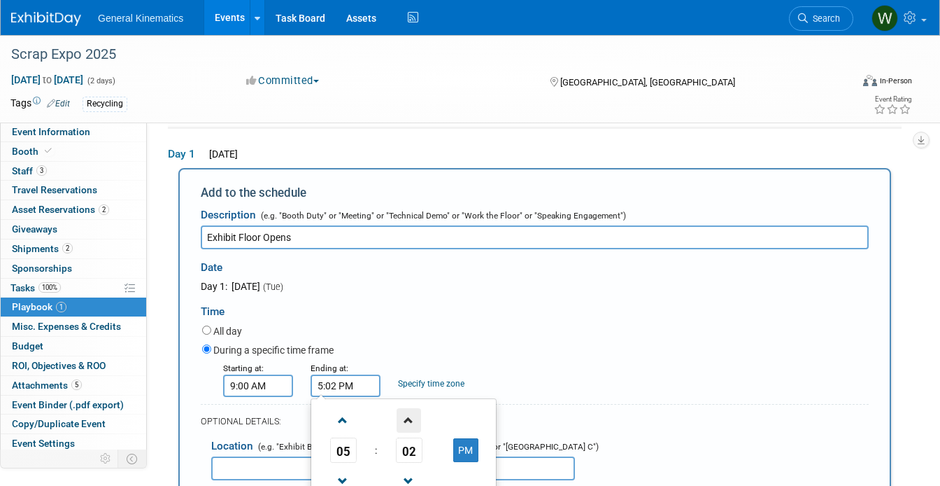
click at [401, 423] on span at bounding box center [409, 420] width 24 height 24
click at [405, 441] on span "04" at bounding box center [409, 449] width 27 height 25
click at [415, 457] on td "30" at bounding box center [426, 458] width 45 height 38
type input "5:30 PM"
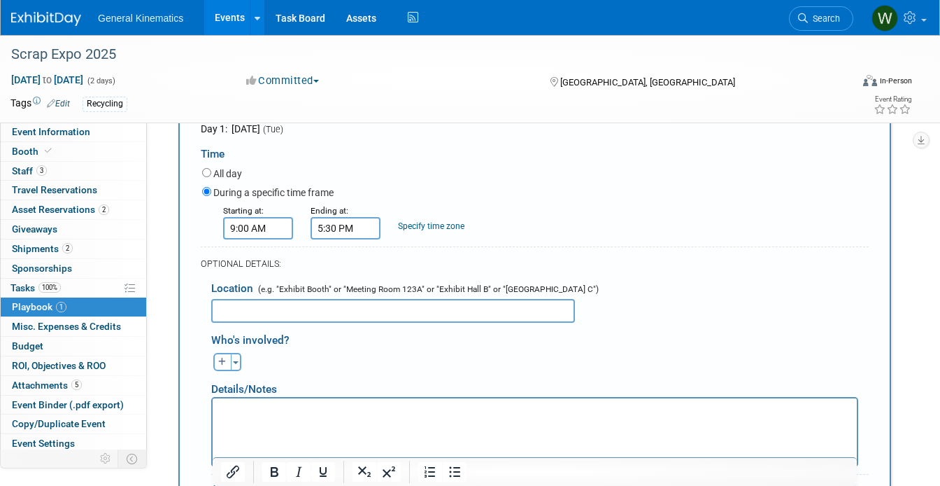
scroll to position [453, 0]
click at [274, 316] on input "text" at bounding box center [393, 309] width 364 height 24
type input "Booth 506"
click at [255, 410] on p "To enrich screen reader interactions, please activate Accessibility in Grammarl…" at bounding box center [535, 409] width 628 height 14
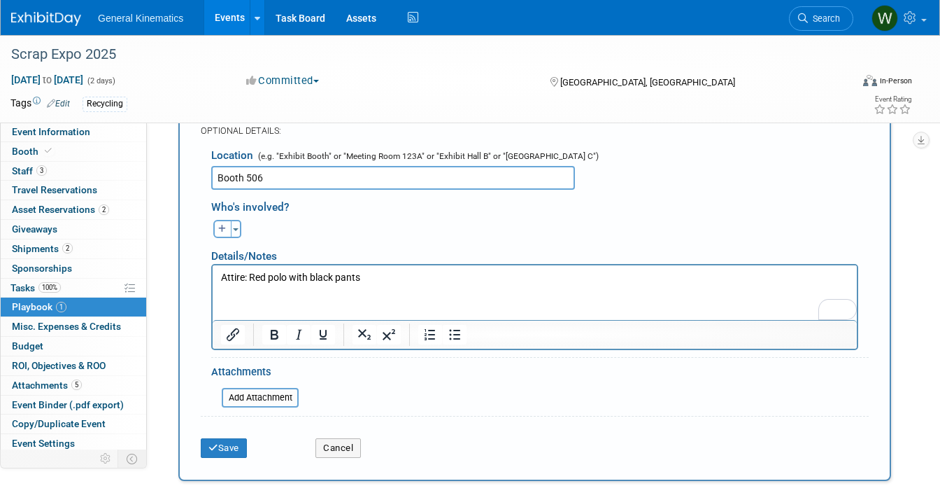
scroll to position [616, 0]
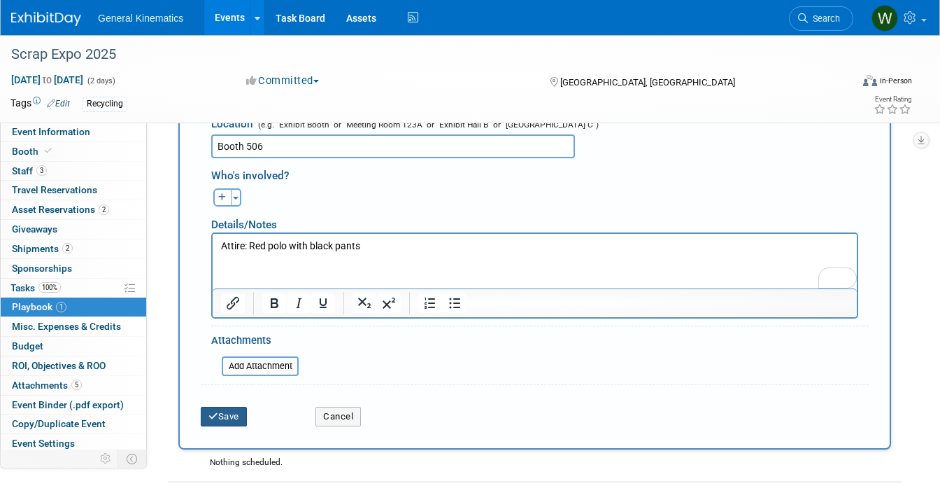
click at [218, 421] on button "Save" at bounding box center [224, 416] width 46 height 20
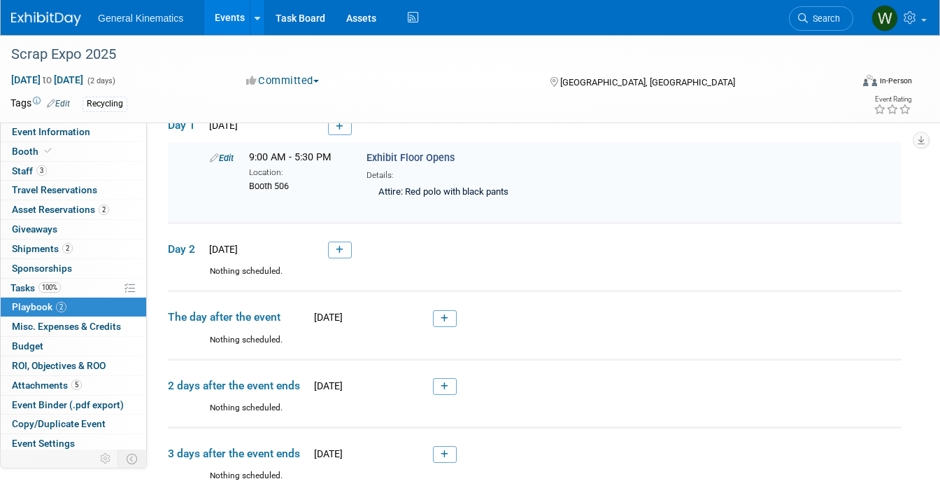
scroll to position [292, 0]
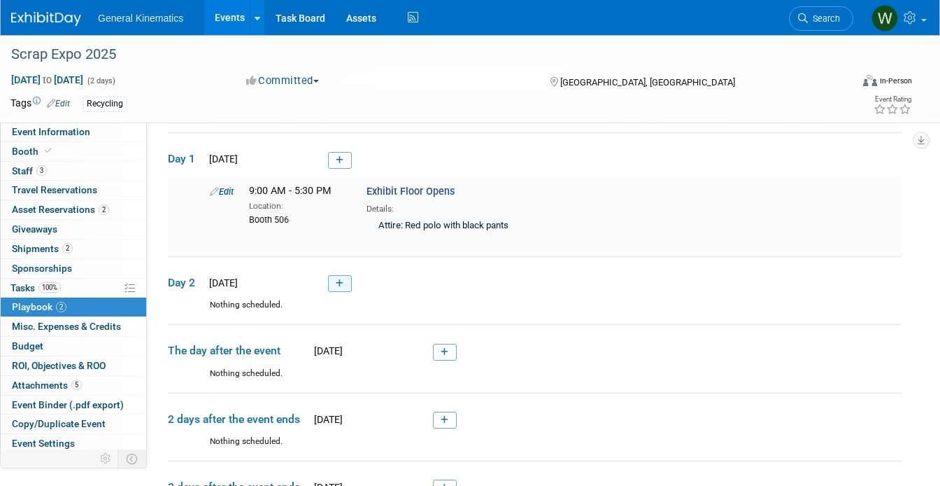
click at [339, 283] on icon at bounding box center [340, 283] width 8 height 8
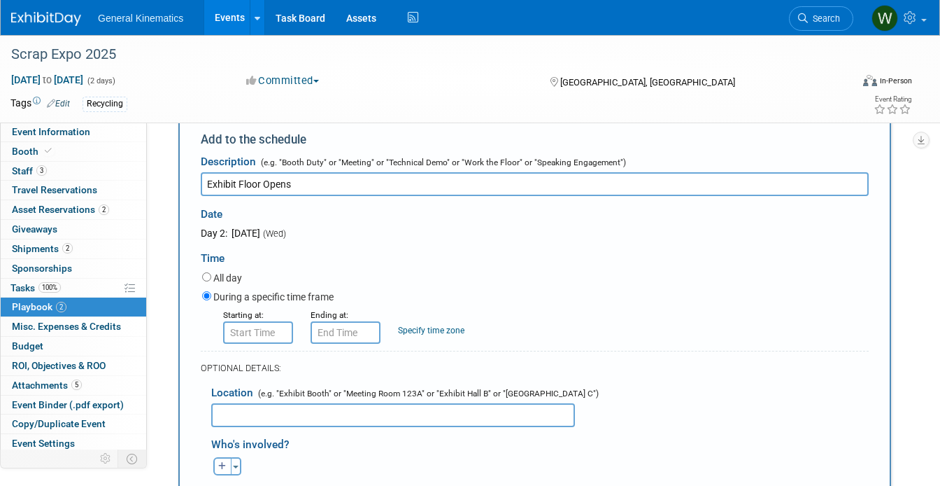
scroll to position [486, 0]
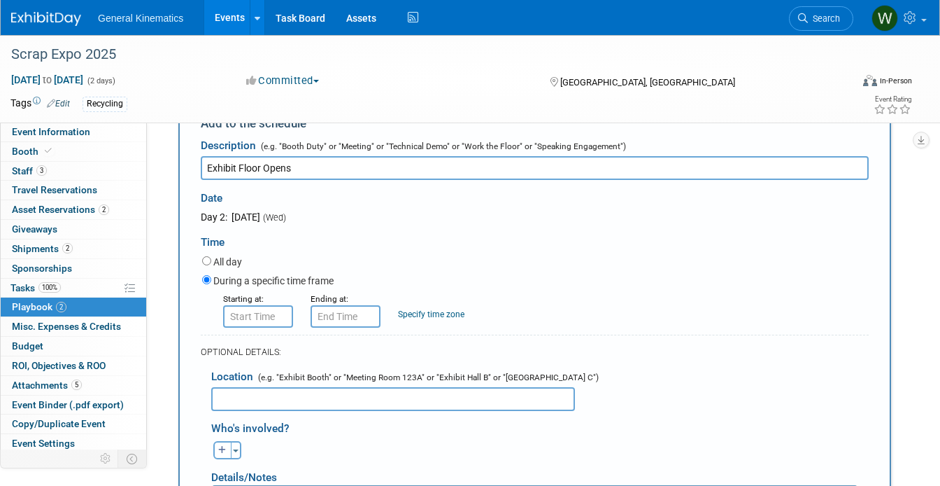
type input "Exhibit Floor Opens"
click at [255, 311] on input "8:00 AM" at bounding box center [258, 316] width 70 height 22
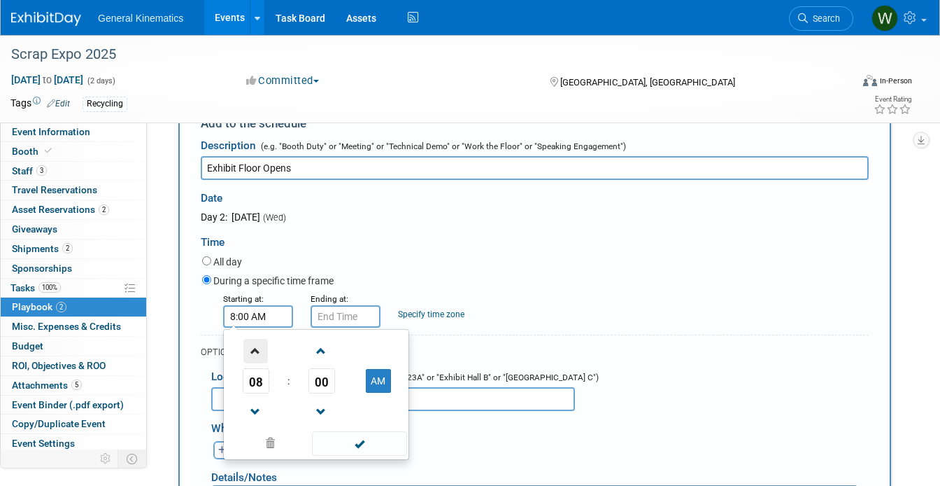
click at [259, 354] on span at bounding box center [255, 351] width 24 height 24
type input "9:00 AM"
click at [348, 447] on span at bounding box center [359, 443] width 94 height 24
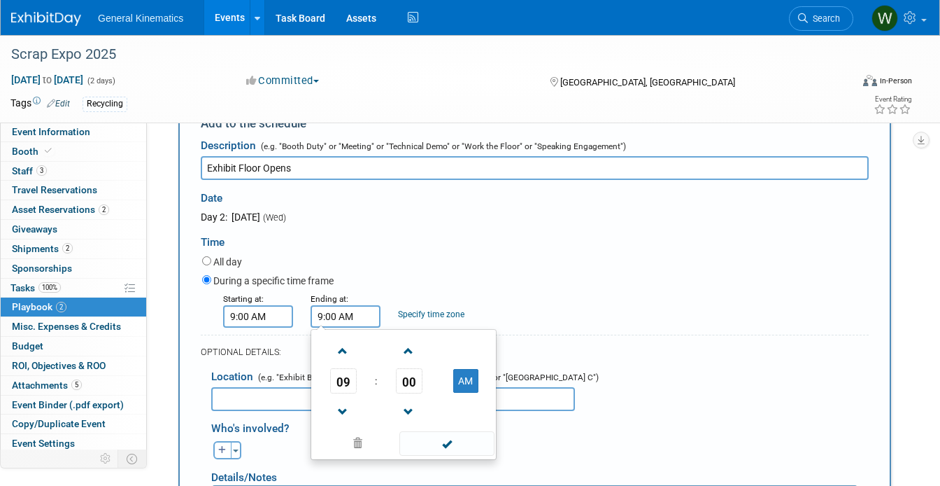
click at [344, 325] on input "9:00 AM" at bounding box center [346, 316] width 70 height 22
click at [339, 400] on span at bounding box center [343, 411] width 24 height 24
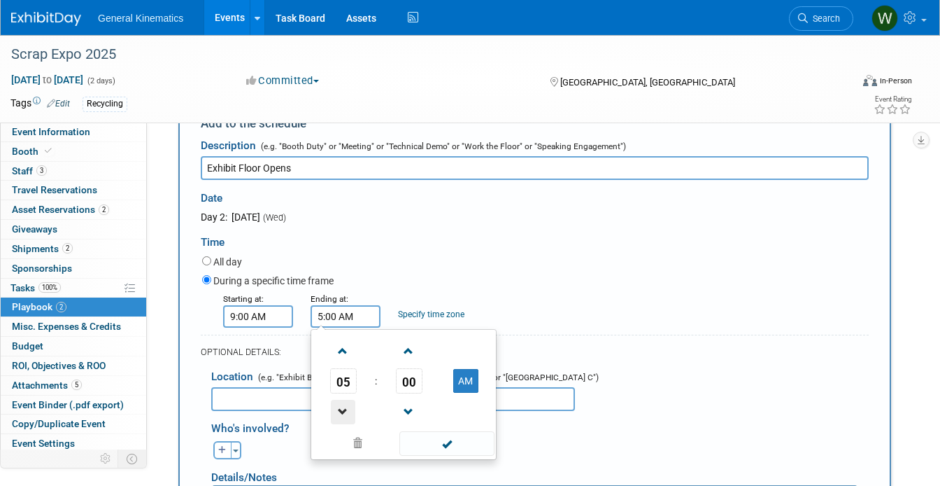
click at [339, 400] on span at bounding box center [343, 411] width 24 height 24
click at [404, 381] on span "00" at bounding box center [409, 380] width 27 height 25
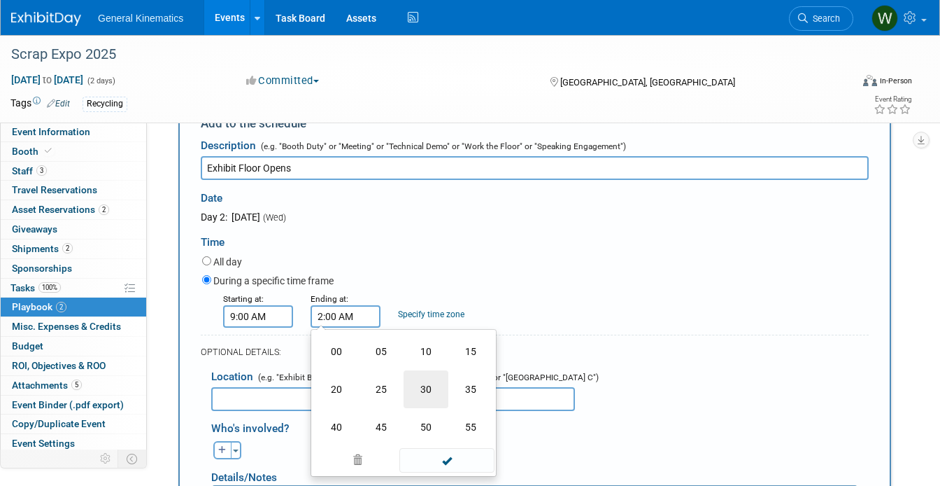
click at [423, 397] on td "30" at bounding box center [426, 389] width 45 height 38
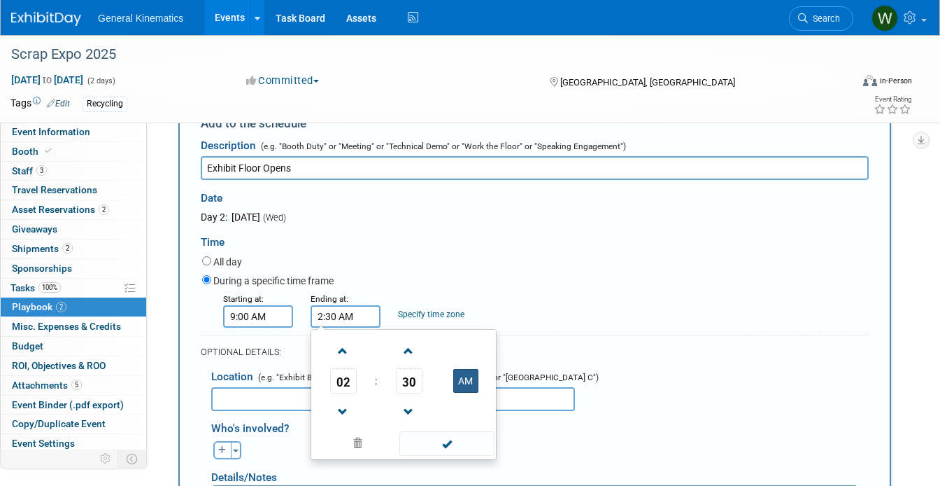
click at [463, 388] on button "AM" at bounding box center [465, 381] width 25 height 24
type input "2:30 PM"
click at [437, 444] on span at bounding box center [446, 443] width 94 height 24
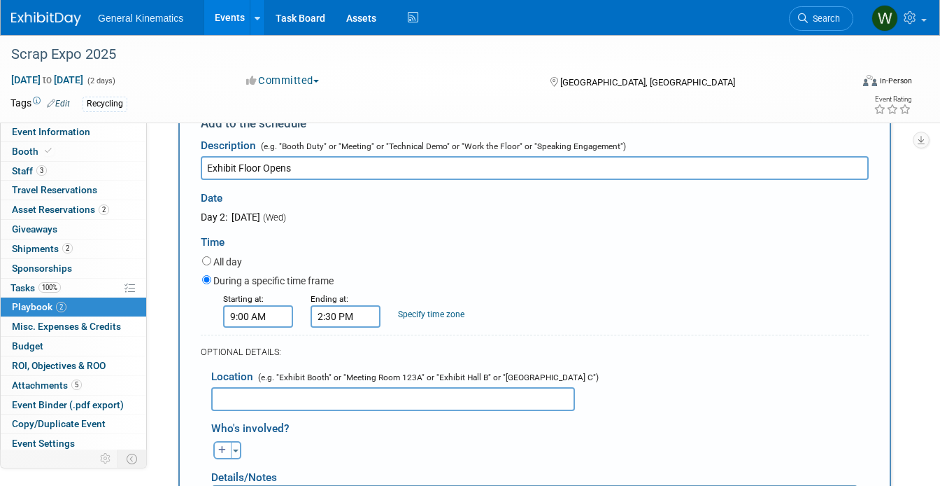
click at [363, 398] on input "text" at bounding box center [393, 399] width 364 height 24
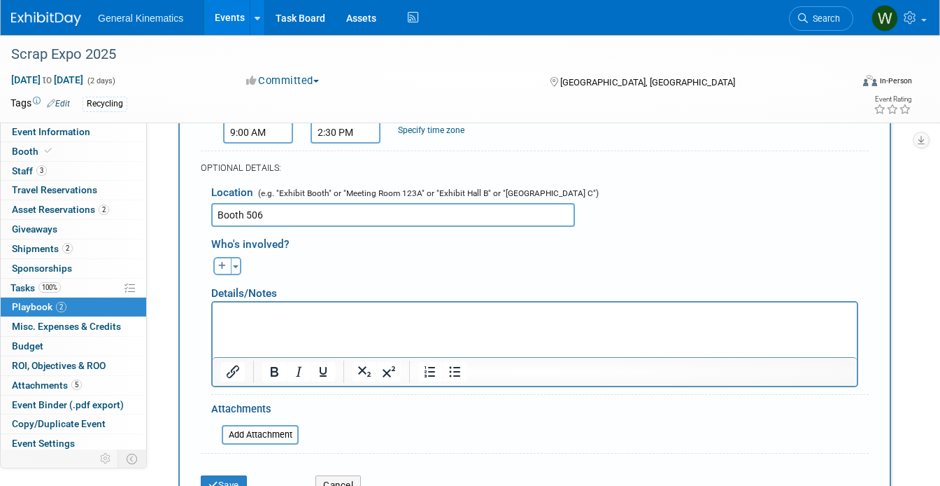
scroll to position [681, 0]
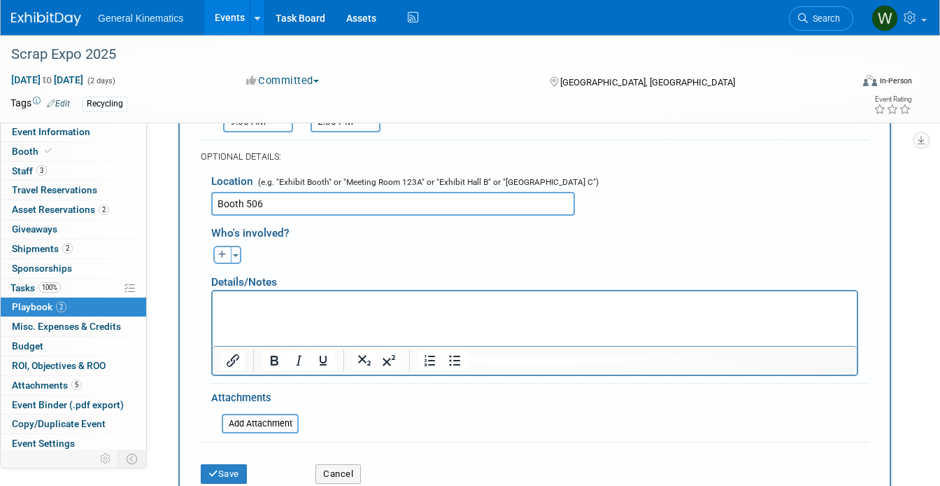
type input "Booth 506"
click at [263, 285] on div "Details/Notes" at bounding box center [534, 277] width 647 height 26
click at [254, 304] on p "Rich Text Area. Press ALT-0 for help." at bounding box center [535, 304] width 628 height 14
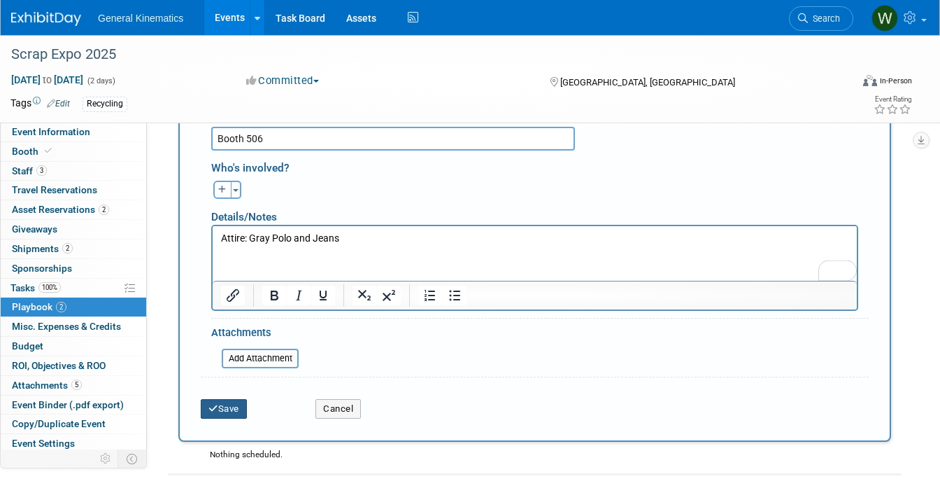
click at [229, 412] on button "Save" at bounding box center [224, 409] width 46 height 20
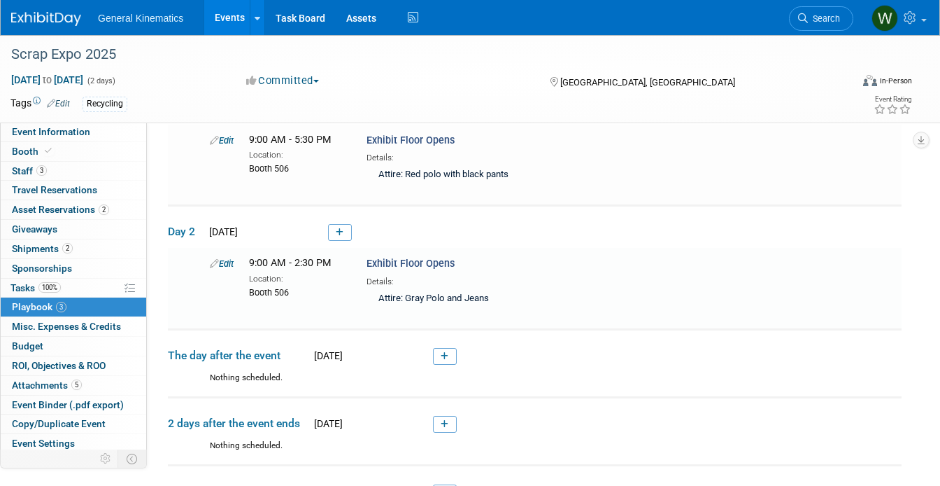
scroll to position [341, 0]
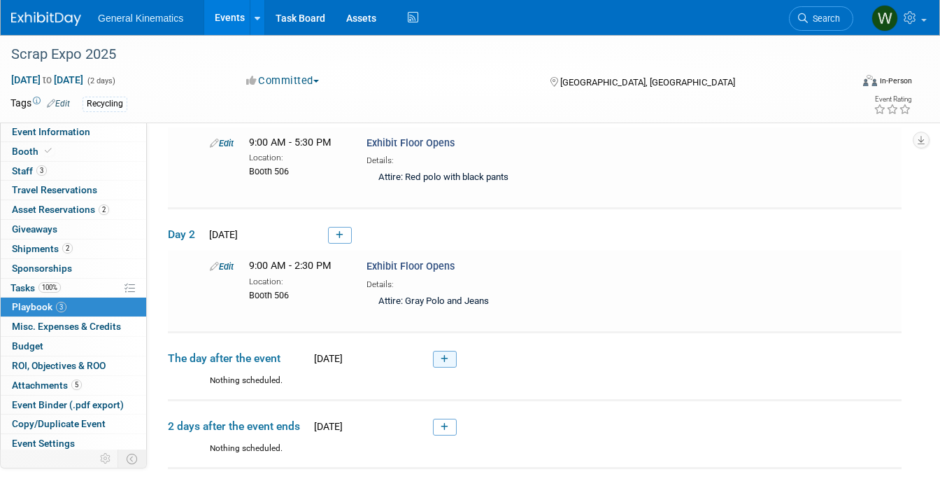
click at [448, 355] on icon at bounding box center [445, 359] width 8 height 8
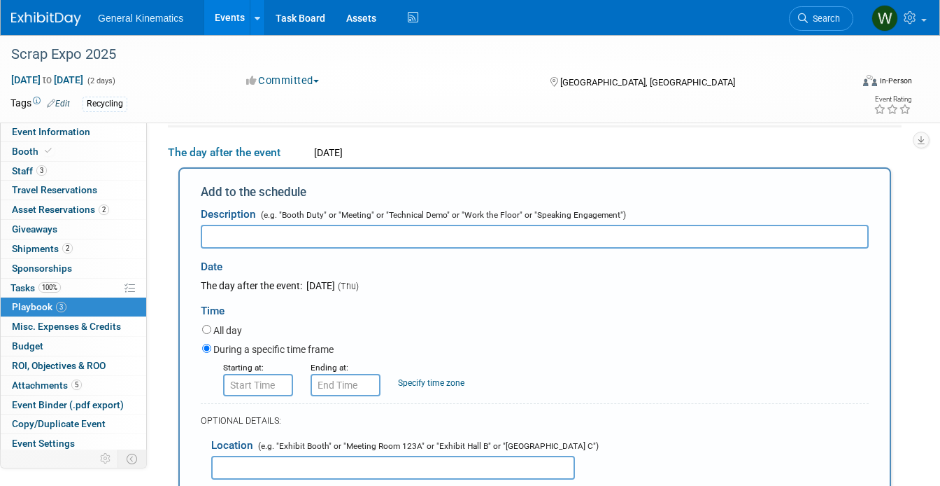
scroll to position [540, 0]
type input "Move out"
click at [259, 384] on input "8:00 AM" at bounding box center [258, 384] width 70 height 22
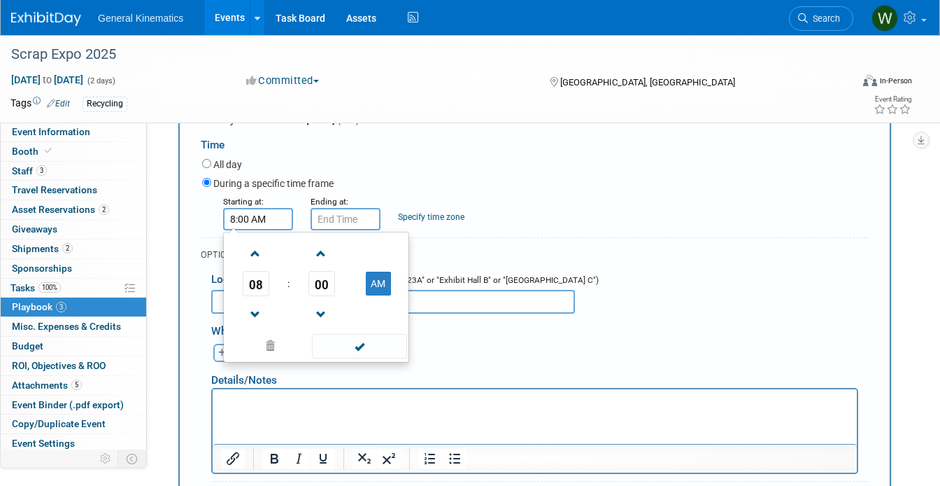
scroll to position [707, 0]
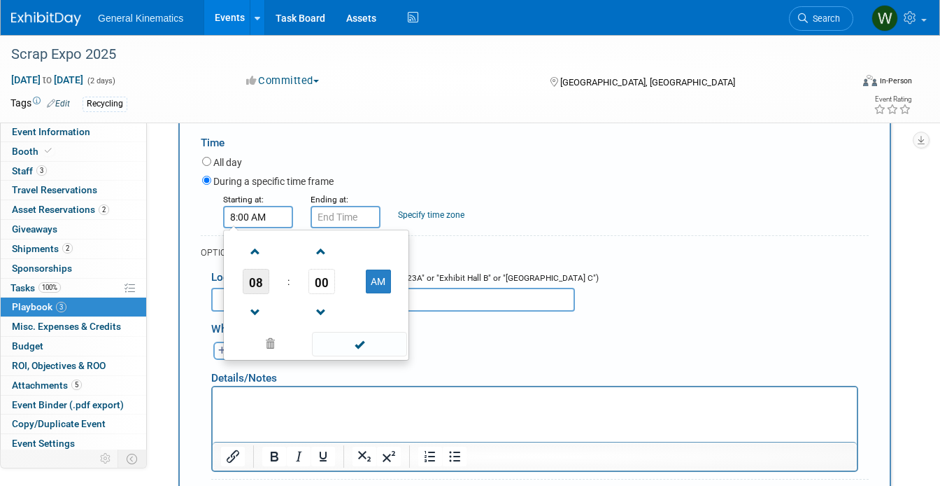
click at [255, 277] on span "08" at bounding box center [256, 281] width 27 height 25
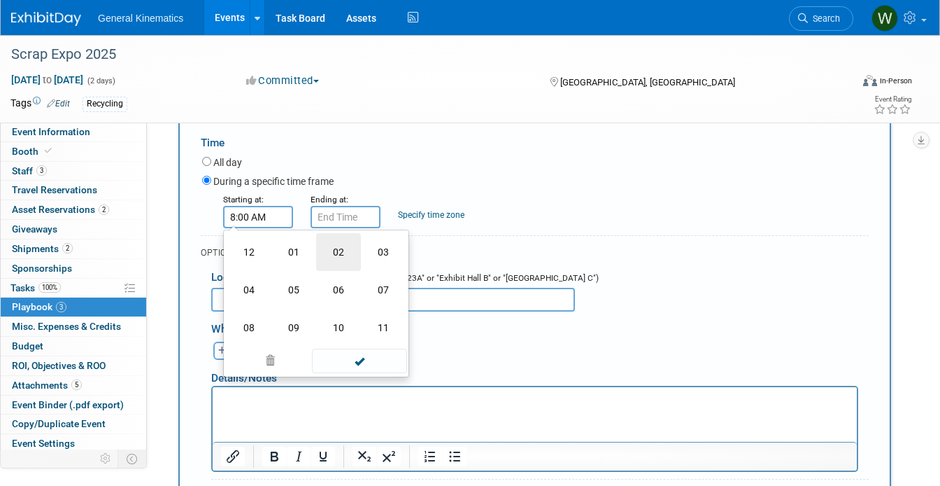
click at [332, 263] on td "02" at bounding box center [338, 252] width 45 height 38
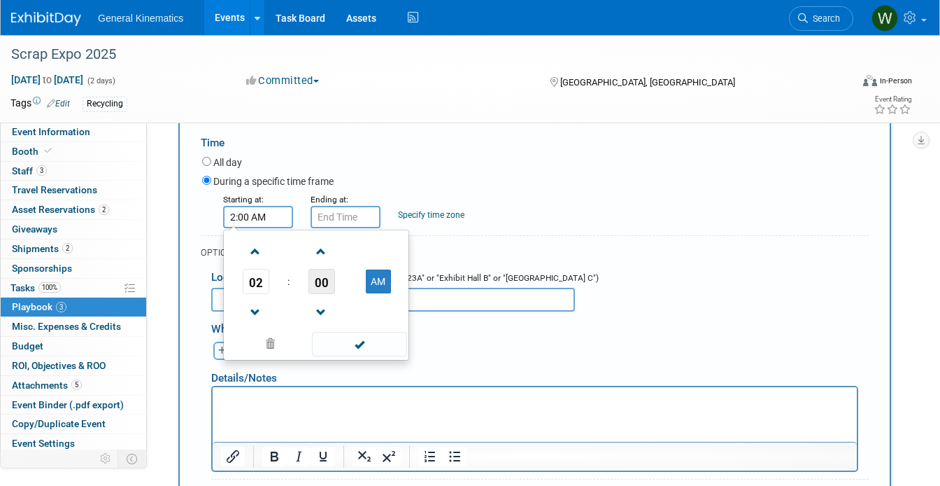
click at [320, 269] on span "00" at bounding box center [322, 281] width 27 height 25
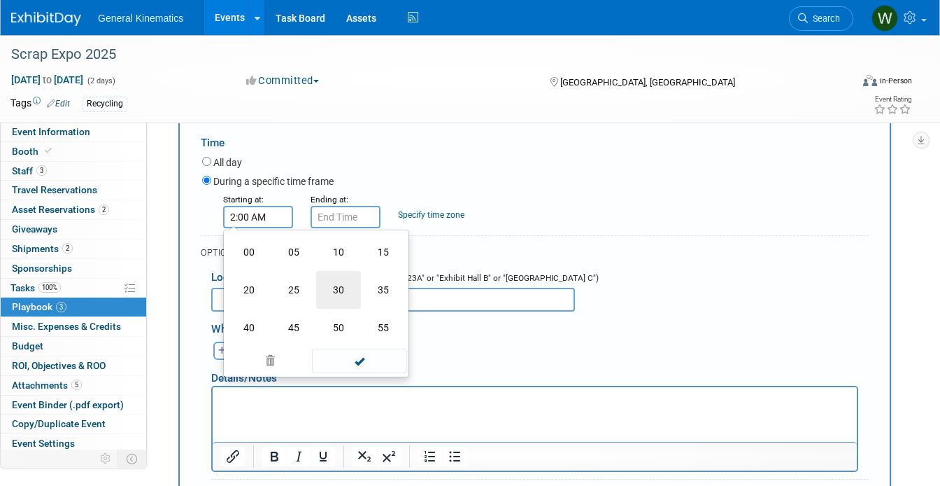
click at [332, 283] on td "30" at bounding box center [338, 290] width 45 height 38
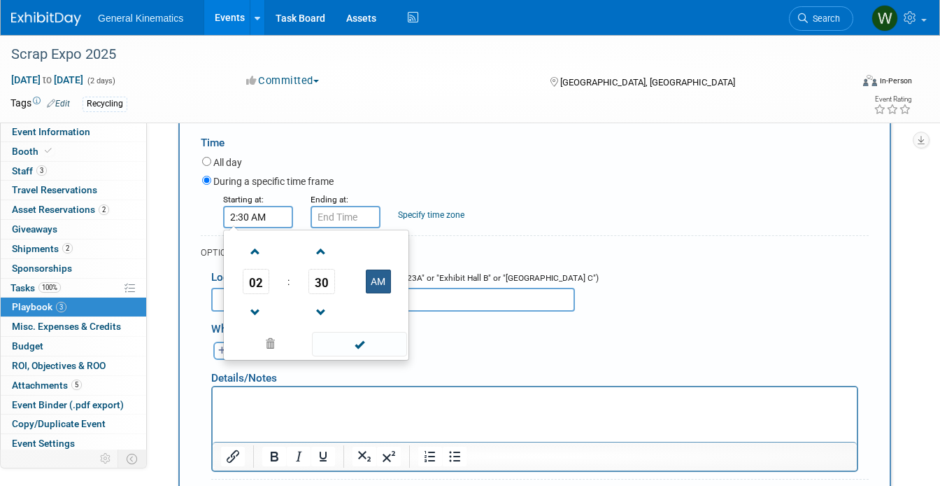
click at [378, 287] on button "AM" at bounding box center [378, 281] width 25 height 24
type input "2:30 PM"
click at [376, 337] on span at bounding box center [359, 344] width 94 height 24
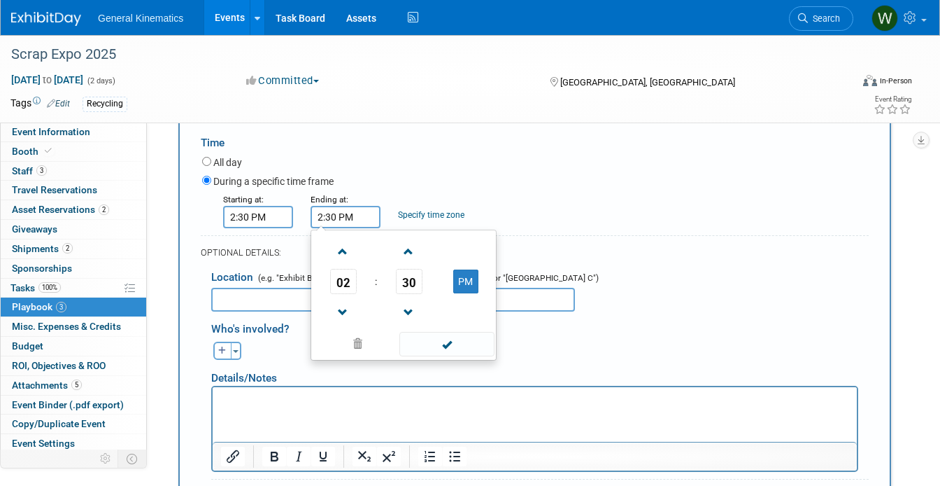
click at [358, 218] on input "2:30 PM" at bounding box center [346, 217] width 70 height 22
click at [342, 274] on span "02" at bounding box center [343, 281] width 27 height 25
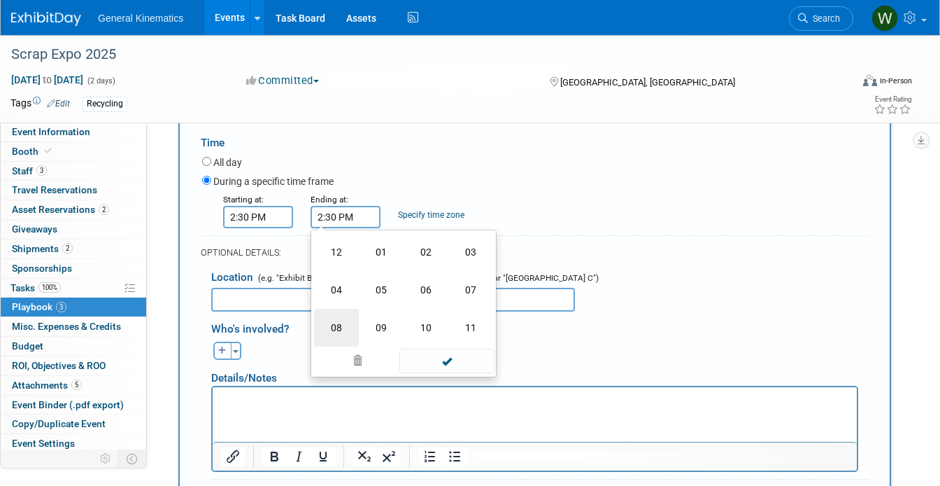
click at [339, 318] on td "08" at bounding box center [336, 328] width 45 height 38
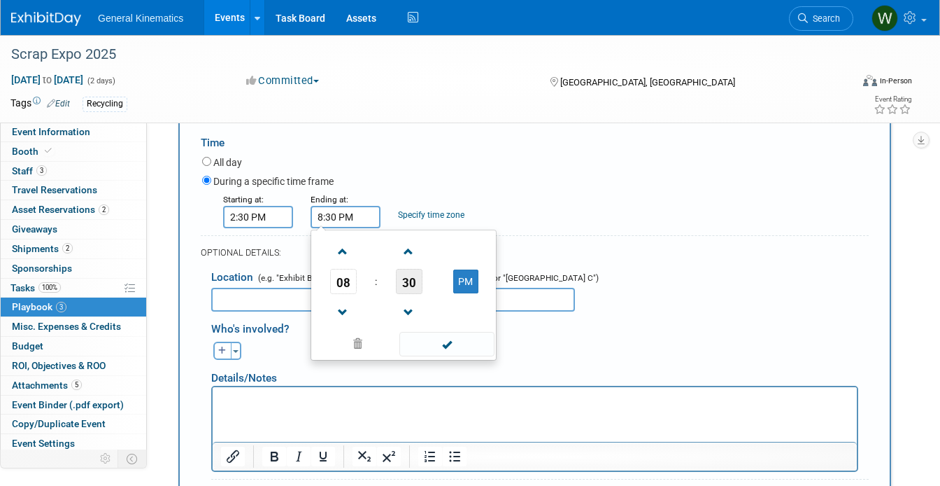
click at [413, 280] on span "30" at bounding box center [409, 281] width 27 height 25
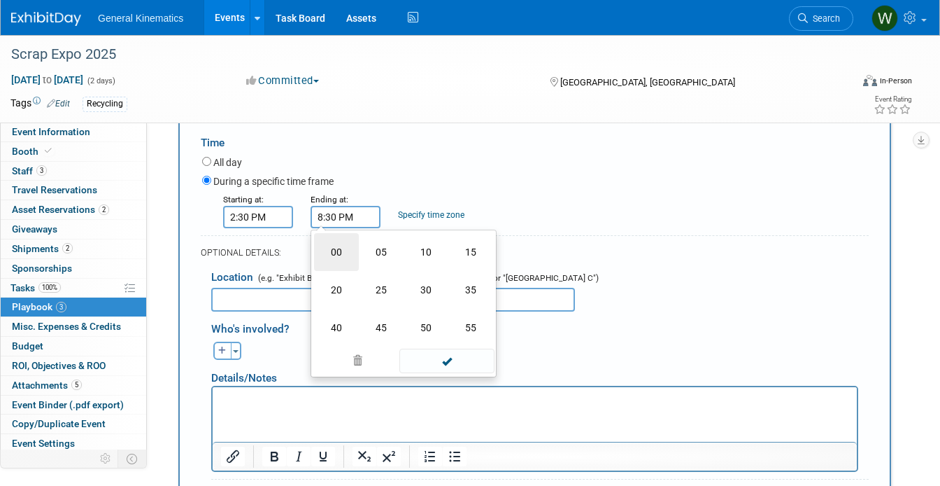
click at [347, 253] on td "00" at bounding box center [336, 252] width 45 height 38
type input "8:00 PM"
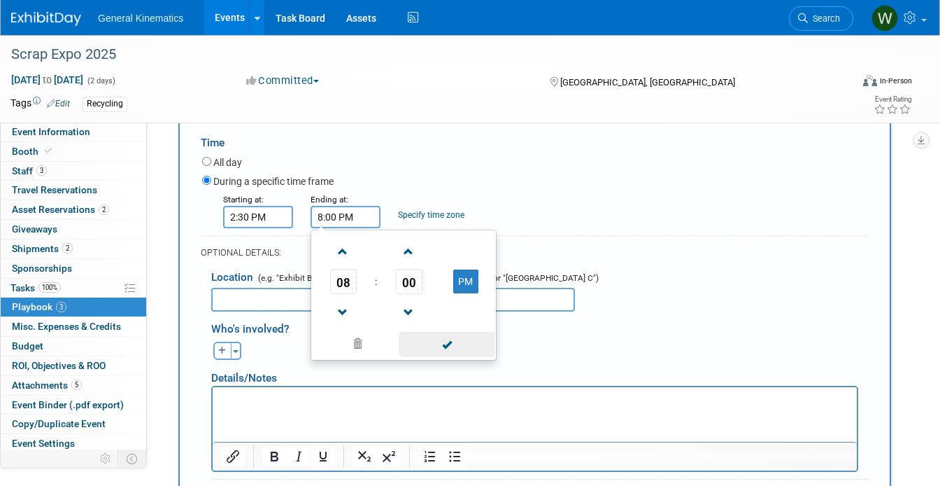
click at [448, 339] on span at bounding box center [446, 344] width 94 height 24
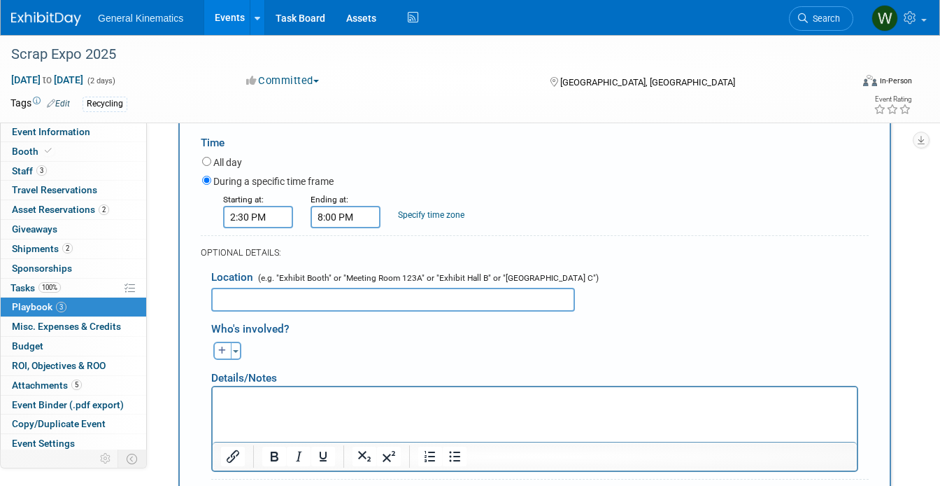
click at [346, 292] on input "text" at bounding box center [393, 300] width 364 height 24
type input "Booth 506"
click at [295, 406] on p "Rich Text Area. Press ALT-0 for help." at bounding box center [535, 399] width 628 height 14
click at [290, 397] on p "Fern will provide outbound bill of lading and" at bounding box center [535, 399] width 628 height 14
click at [479, 397] on p "Fern will provide pre printed outbound bill of lading and" at bounding box center [535, 399] width 628 height 14
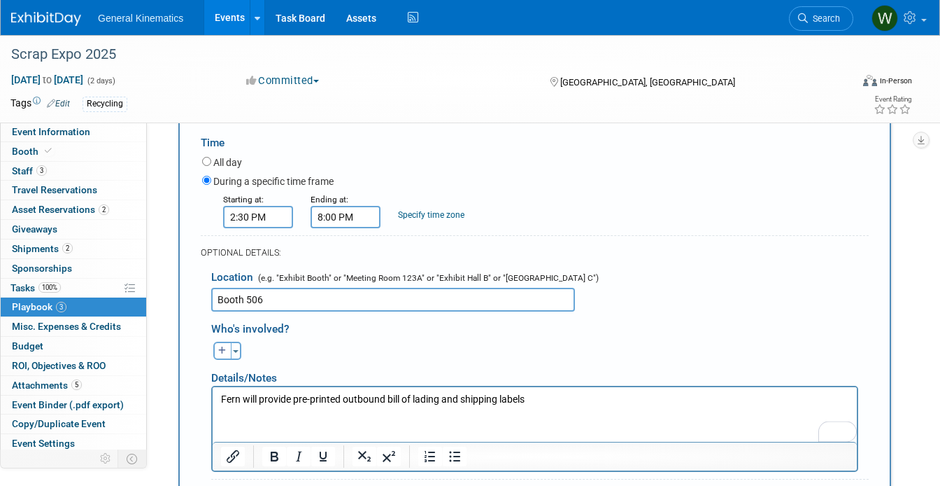
click at [548, 395] on p "Fern will provide pre-printed outbound bill of lading and shipping labels" at bounding box center [535, 399] width 628 height 14
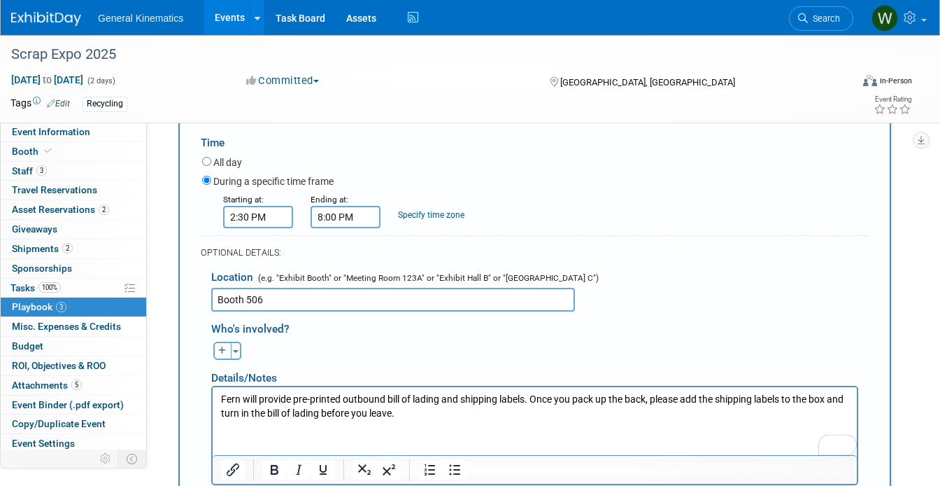
click at [323, 412] on p "Fern will provide pre-printed outbound bill of lading and shipping labels. Once…" at bounding box center [535, 405] width 628 height 27
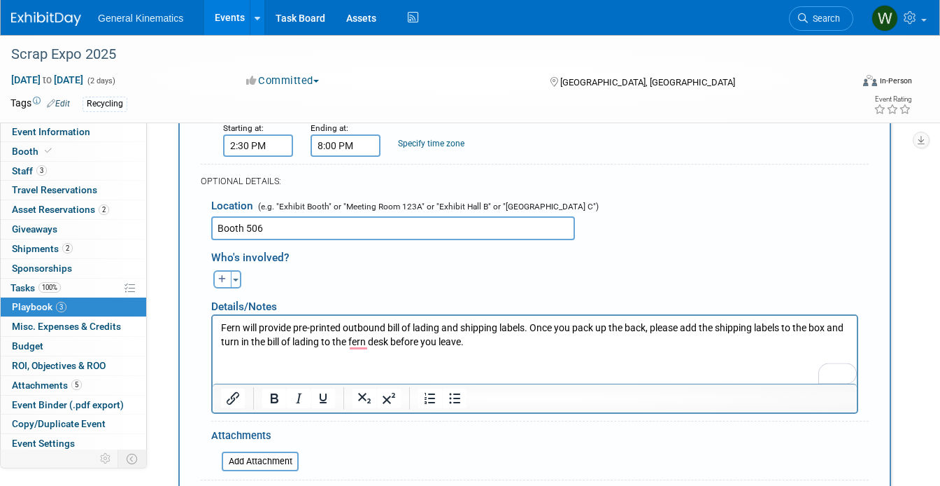
scroll to position [822, 0]
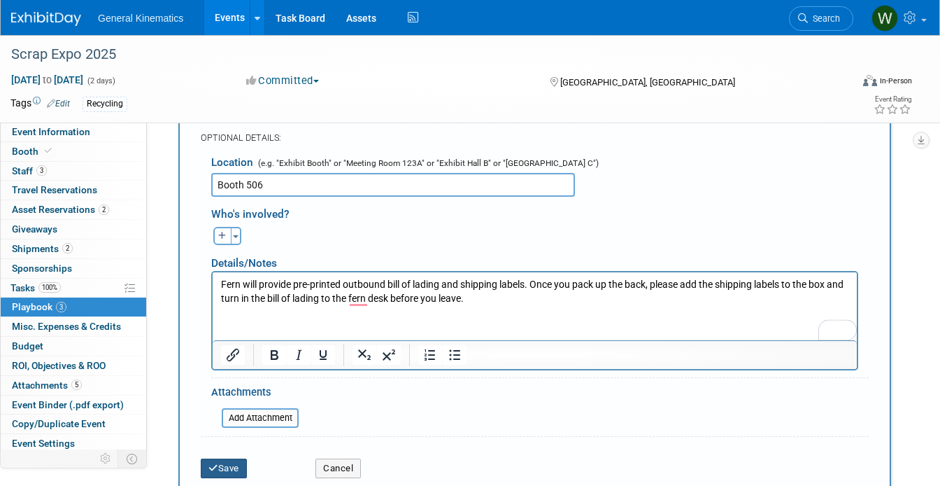
click at [234, 465] on button "Save" at bounding box center [224, 468] width 46 height 20
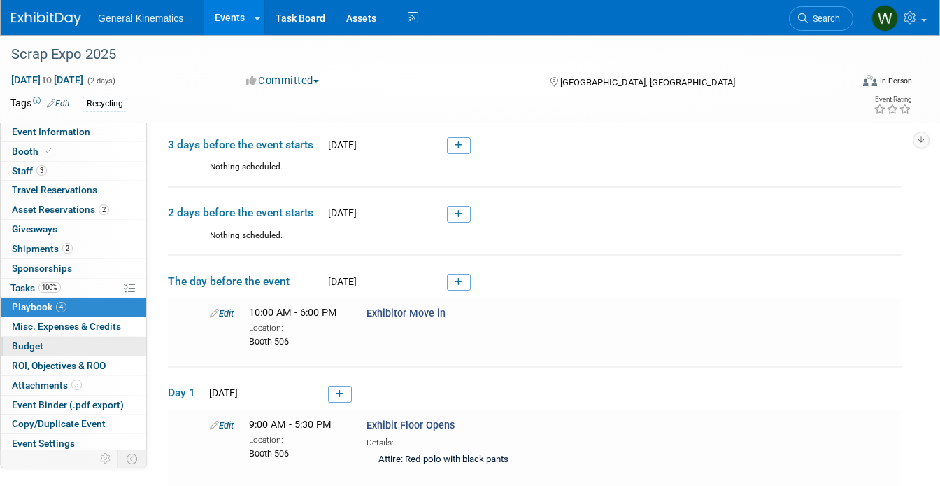
scroll to position [0, 0]
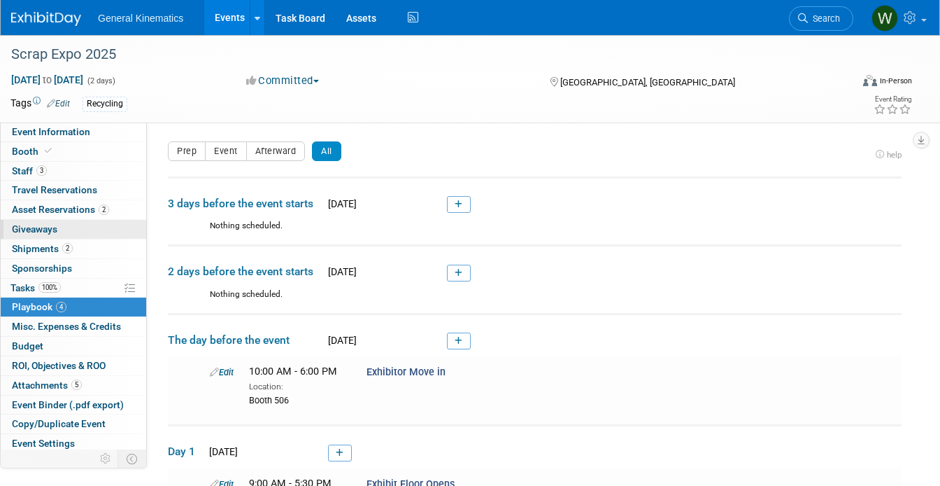
click at [42, 236] on link "0 Giveaways 0" at bounding box center [74, 229] width 146 height 19
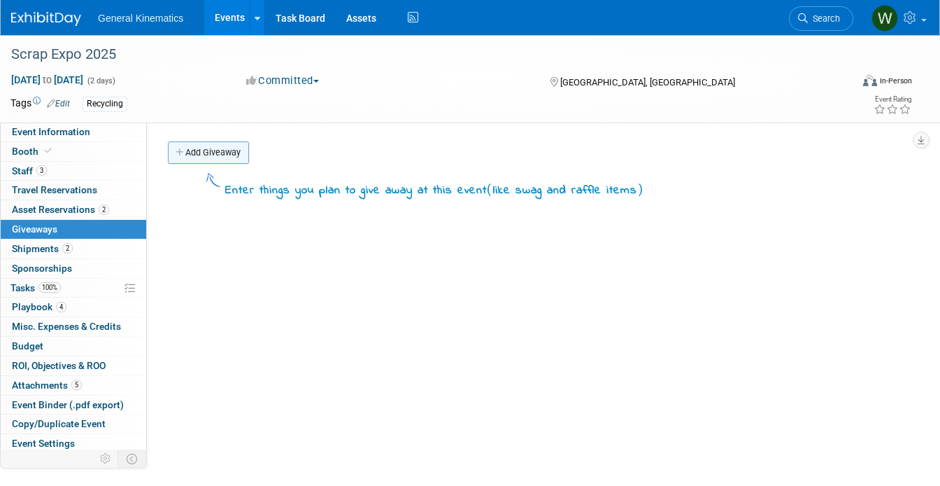
click at [234, 148] on link "Add Giveaway" at bounding box center [208, 152] width 81 height 22
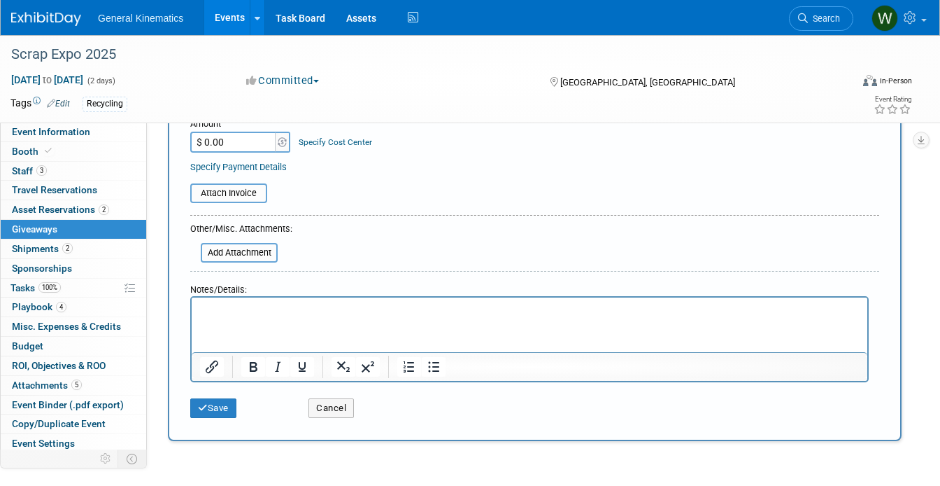
scroll to position [201, 0]
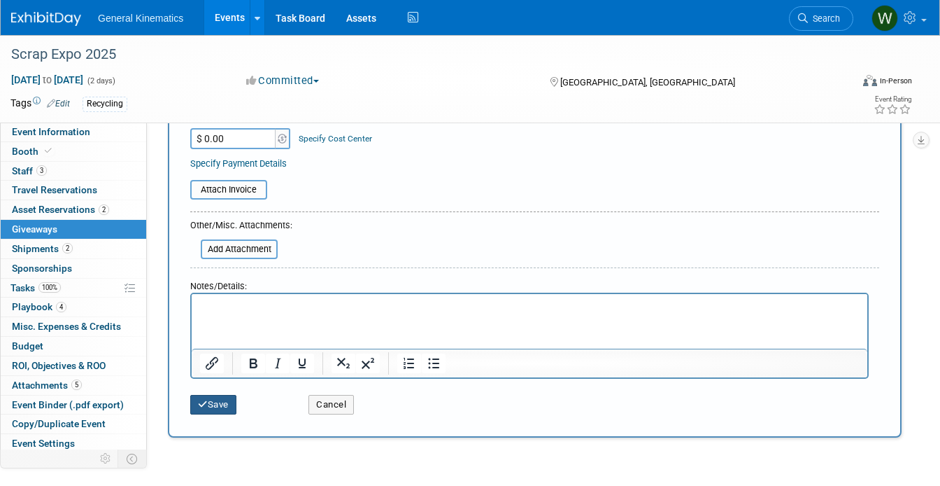
type input "Koozies"
click at [223, 398] on button "Save" at bounding box center [213, 405] width 46 height 20
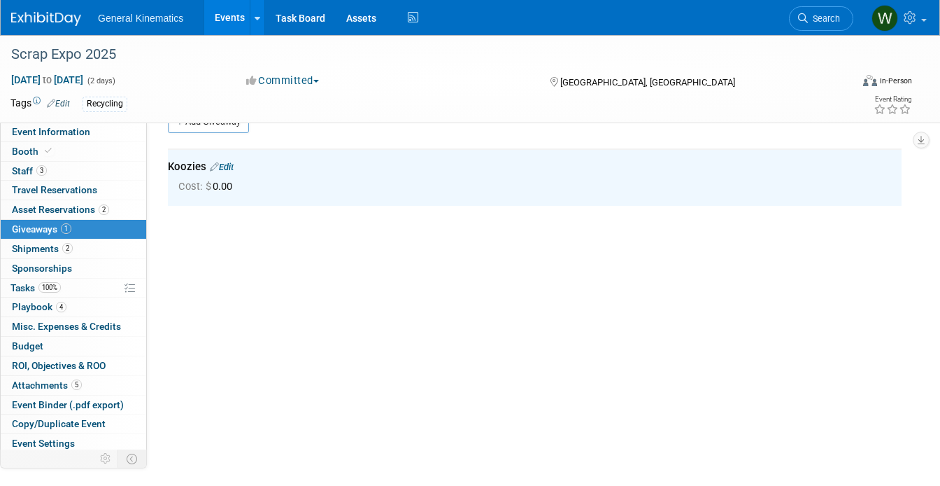
scroll to position [0, 0]
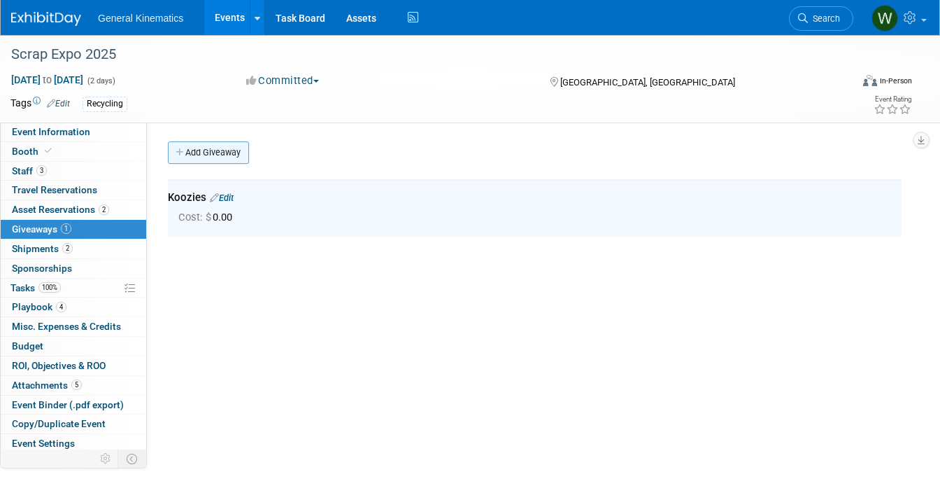
click at [220, 157] on link "Add Giveaway" at bounding box center [208, 152] width 81 height 22
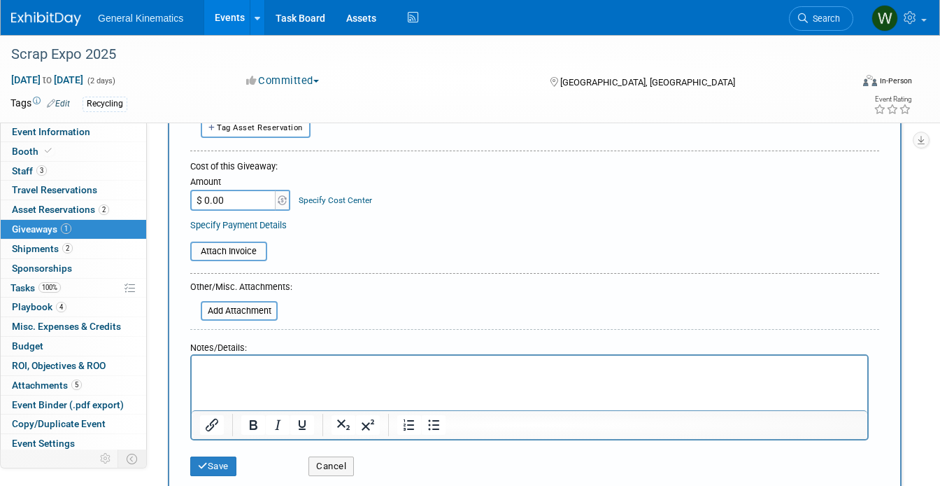
scroll to position [174, 0]
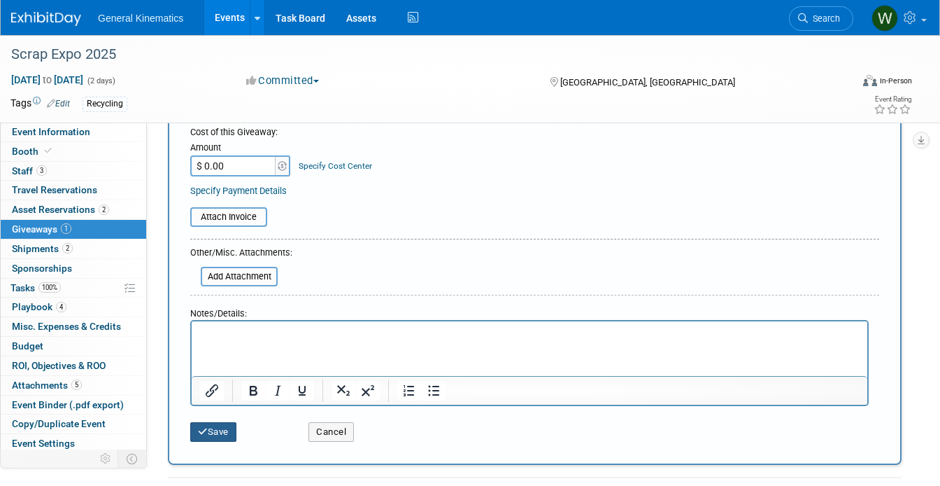
type input "Hard Hat Stickers"
click at [210, 433] on button "Save" at bounding box center [213, 432] width 46 height 20
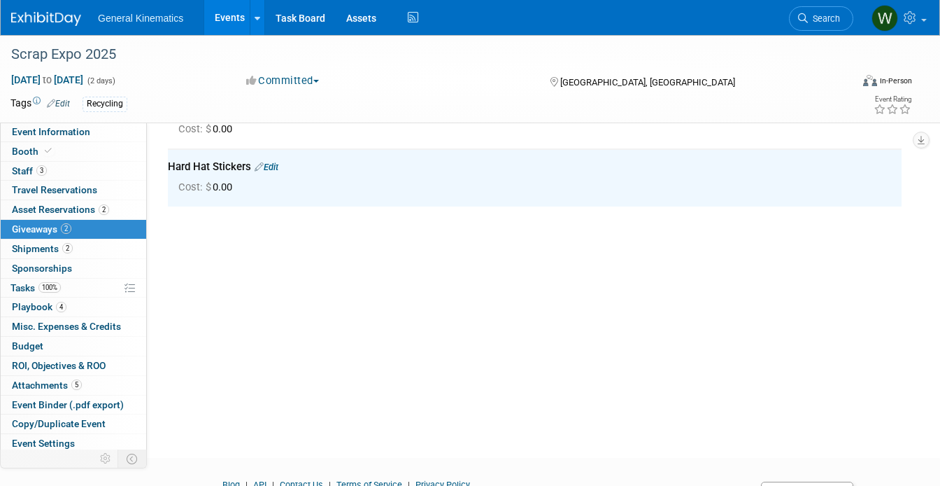
scroll to position [0, 0]
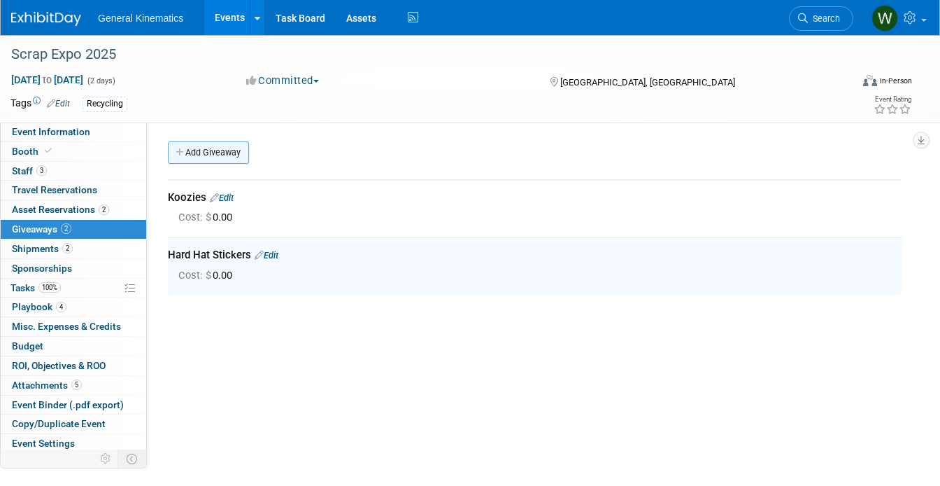
click at [211, 153] on link "Add Giveaway" at bounding box center [208, 152] width 81 height 22
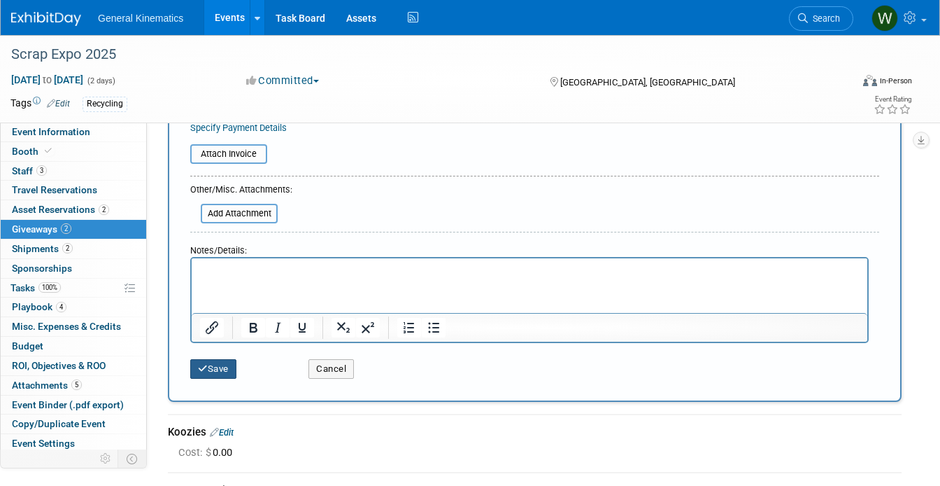
type input "Industry Stickers"
click at [208, 371] on button "Save" at bounding box center [213, 369] width 46 height 20
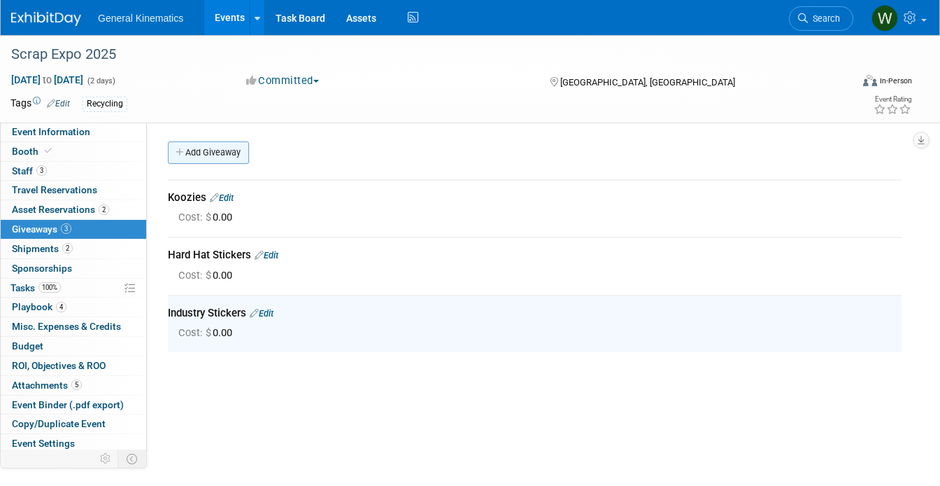
click at [211, 155] on link "Add Giveaway" at bounding box center [208, 152] width 81 height 22
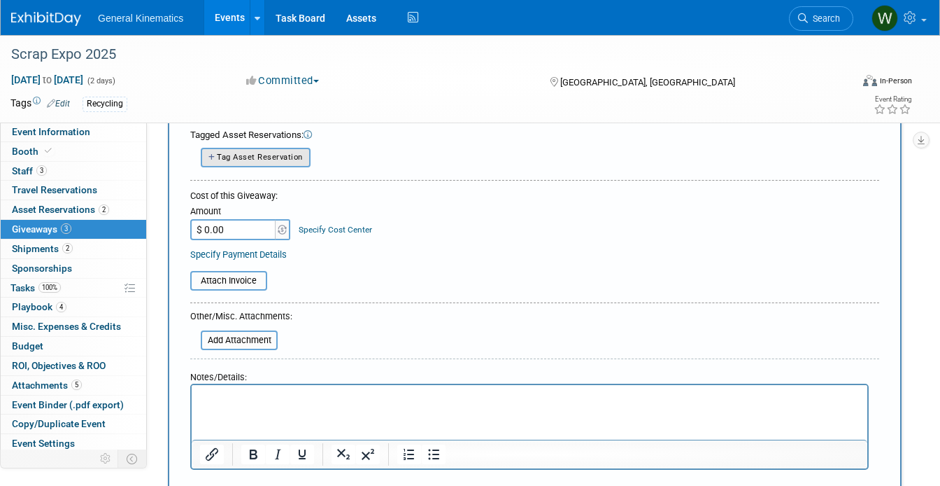
scroll to position [239, 0]
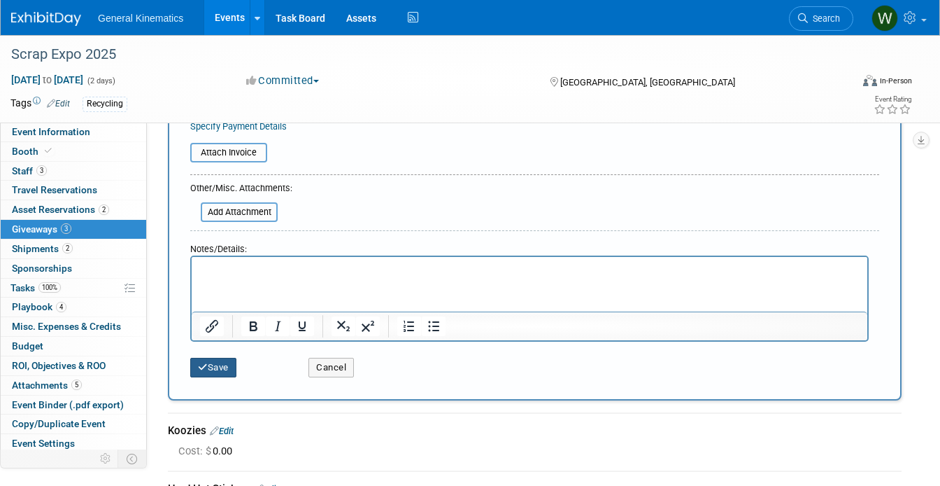
type input "pen and paper pad"
click at [207, 369] on button "Save" at bounding box center [213, 367] width 46 height 20
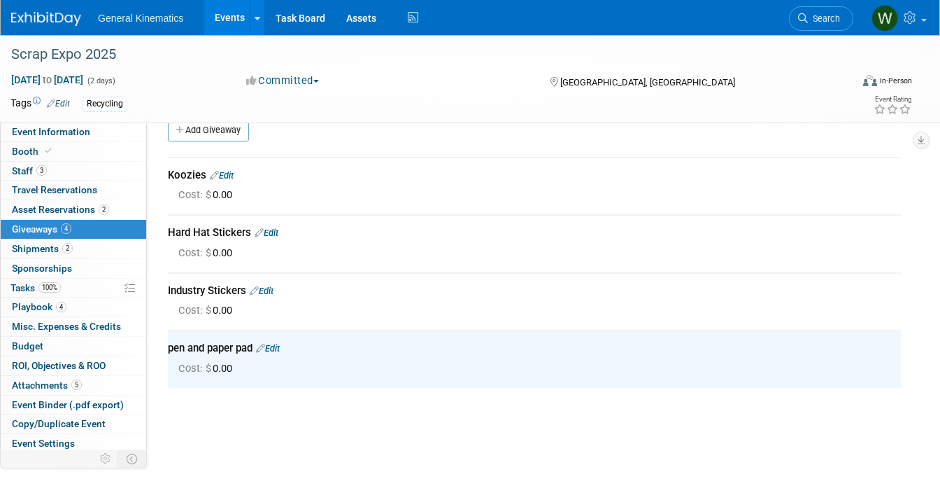
scroll to position [0, 0]
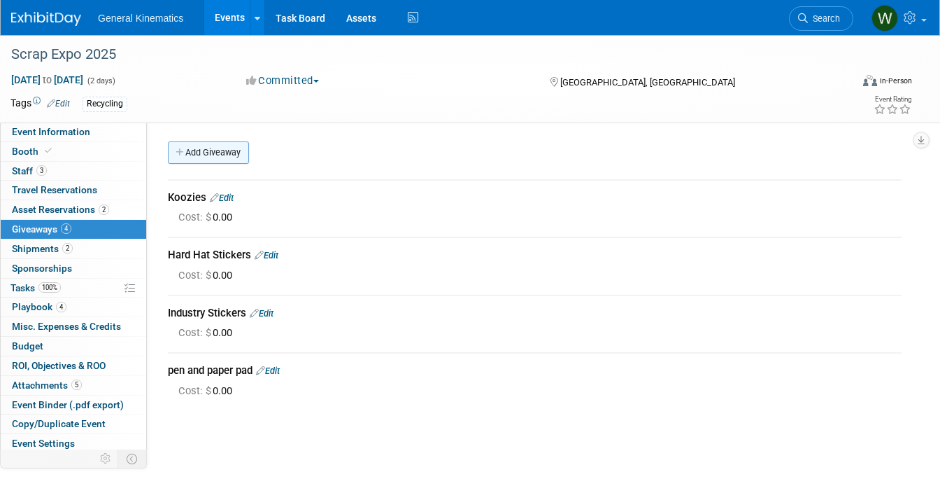
click at [225, 154] on link "Add Giveaway" at bounding box center [208, 152] width 81 height 22
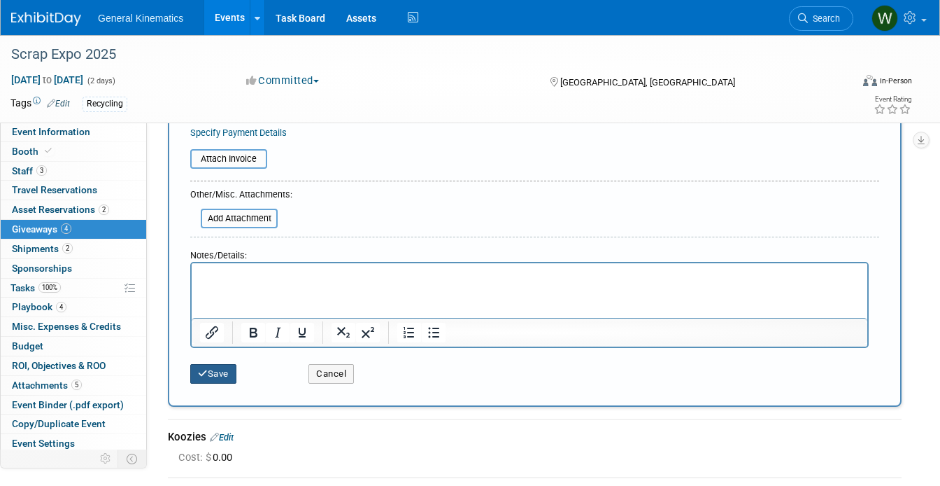
type input "hats"
click at [214, 376] on button "Save" at bounding box center [213, 374] width 46 height 20
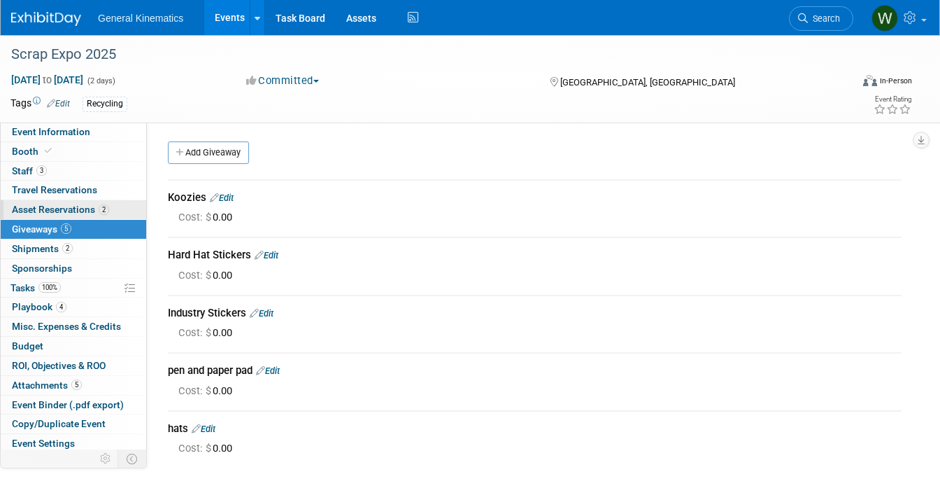
click at [69, 212] on span "Asset Reservations 2" at bounding box center [60, 209] width 97 height 11
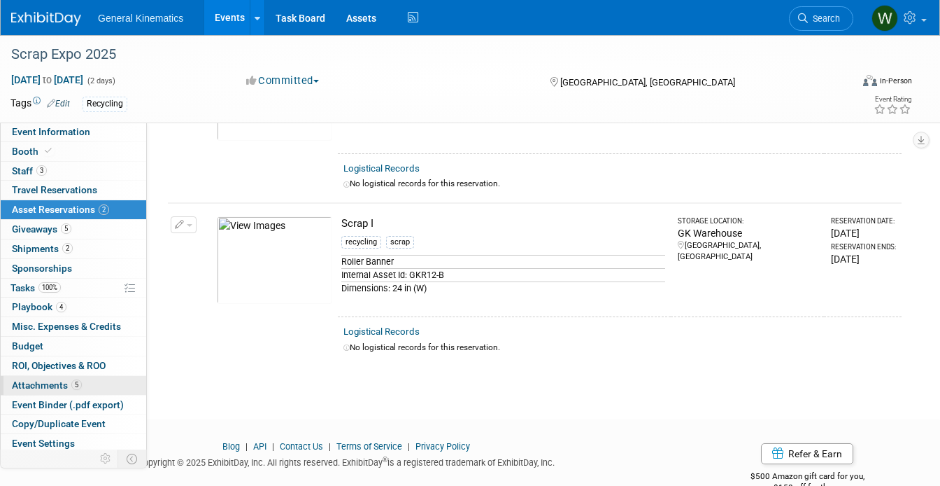
scroll to position [43, 0]
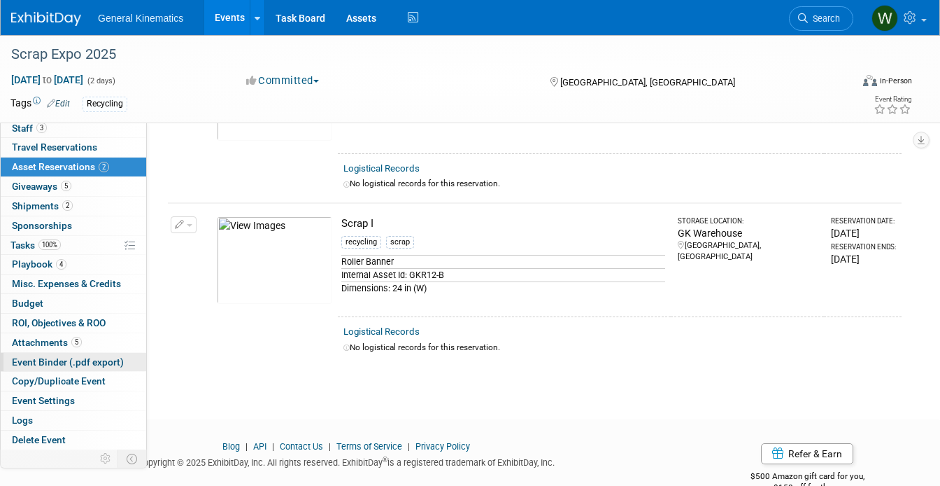
click at [41, 357] on span "Event Binder (.pdf export)" at bounding box center [68, 361] width 112 height 11
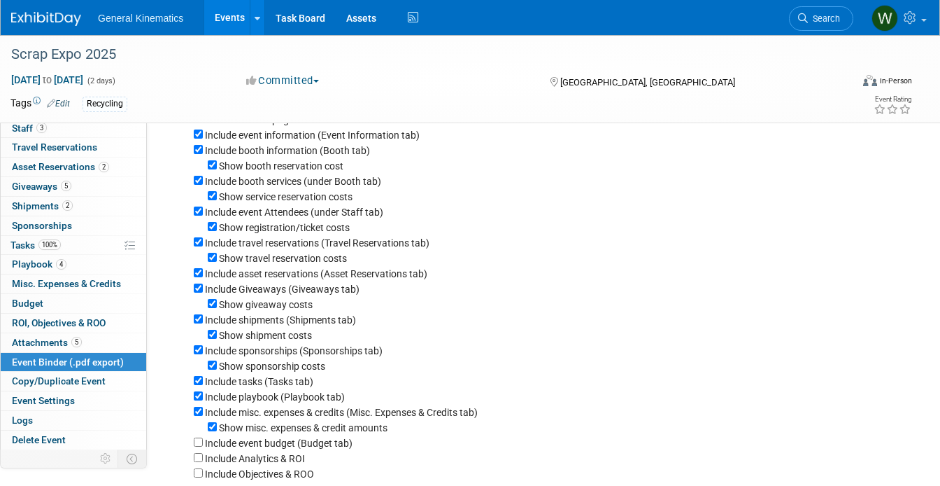
scroll to position [73, 0]
click at [211, 169] on input "Show booth reservation cost" at bounding box center [212, 165] width 9 height 9
checkbox input "false"
click at [212, 203] on div "Show service reservation costs" at bounding box center [548, 196] width 708 height 15
click at [212, 199] on input "Show service reservation costs" at bounding box center [212, 196] width 9 height 9
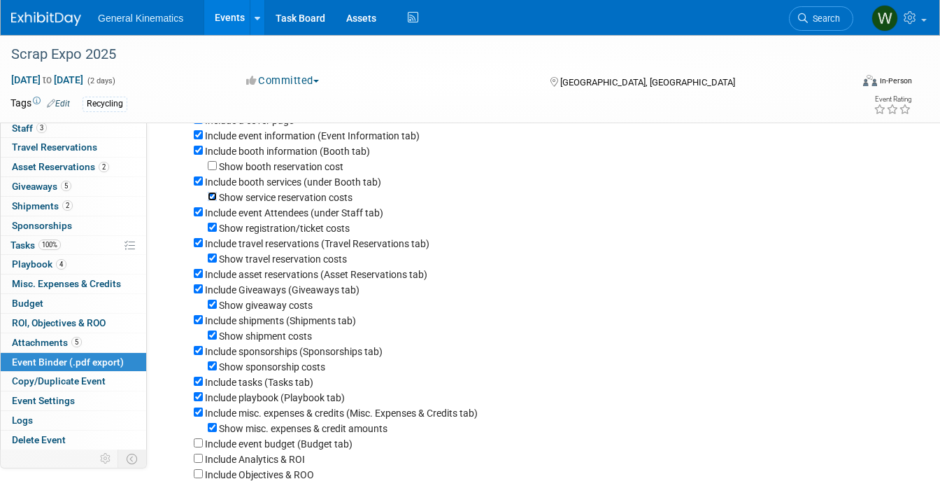
checkbox input "false"
click at [211, 224] on div "Show registration/ticket costs" at bounding box center [548, 227] width 708 height 15
click at [211, 229] on input "Show registration/ticket costs" at bounding box center [212, 226] width 9 height 9
checkbox input "false"
click at [211, 262] on input "Show travel reservation costs" at bounding box center [212, 257] width 9 height 9
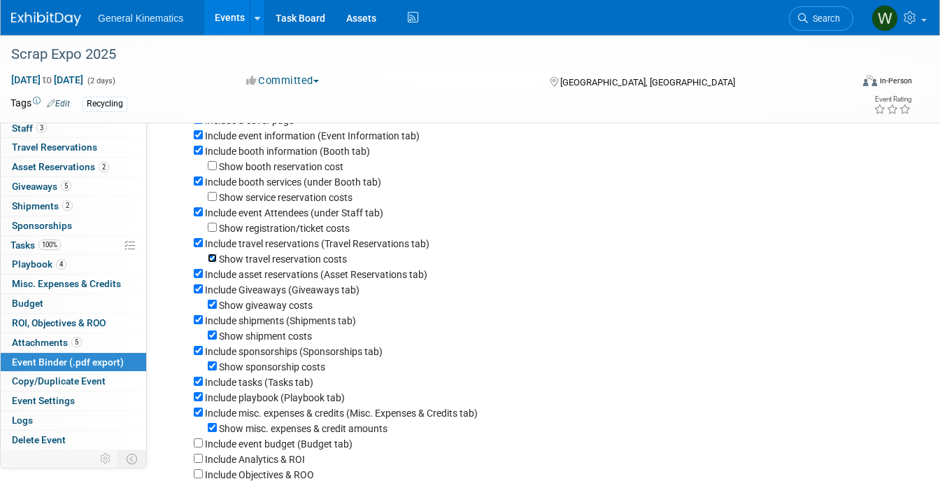
checkbox input "false"
click at [210, 307] on input "Show giveaway costs" at bounding box center [212, 303] width 9 height 9
checkbox input "false"
click at [215, 339] on input "Show shipment costs" at bounding box center [212, 334] width 9 height 9
checkbox input "false"
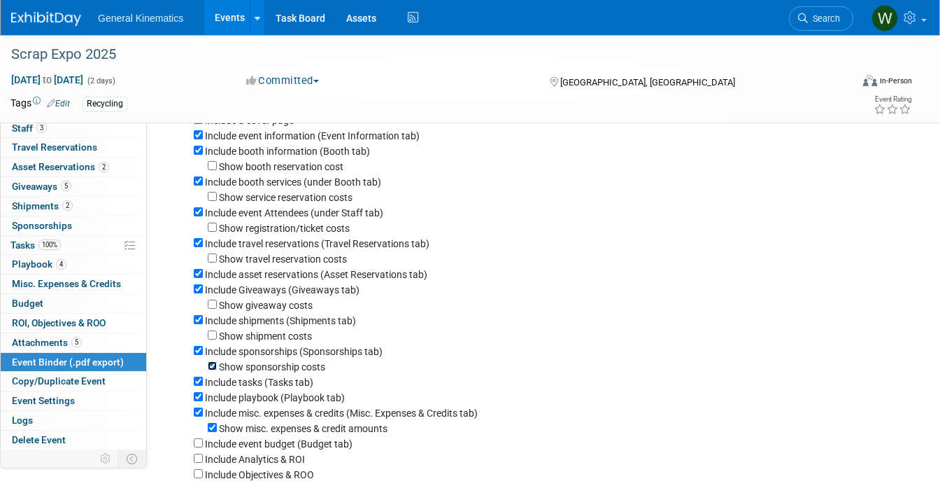
click at [211, 370] on input "Show sponsorship costs" at bounding box center [212, 365] width 9 height 9
checkbox input "false"
click at [211, 432] on input "Show misc. expenses & credit amounts" at bounding box center [212, 427] width 9 height 9
checkbox input "false"
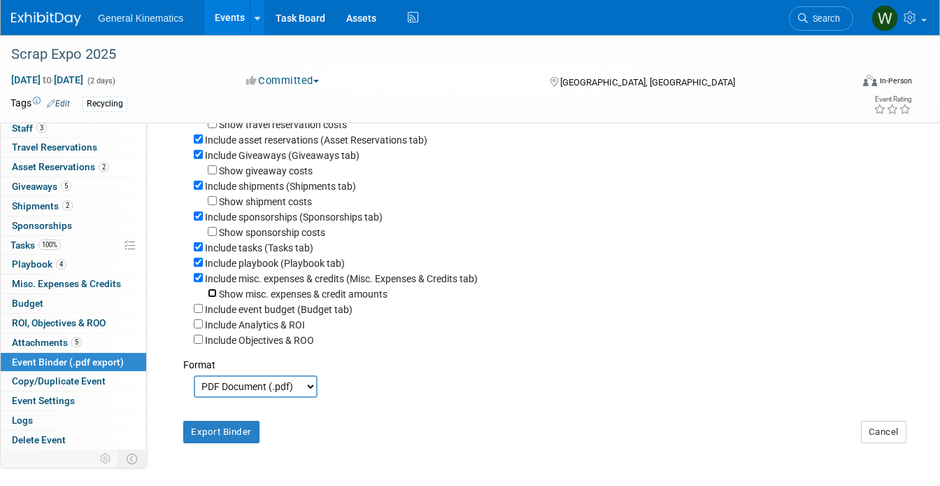
scroll to position [209, 0]
click at [211, 431] on button "Export Binder" at bounding box center [221, 430] width 76 height 22
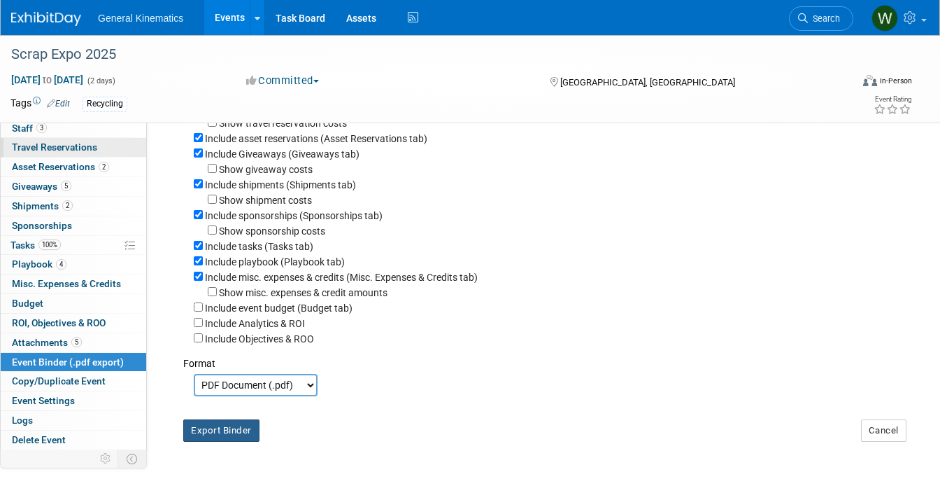
scroll to position [0, 0]
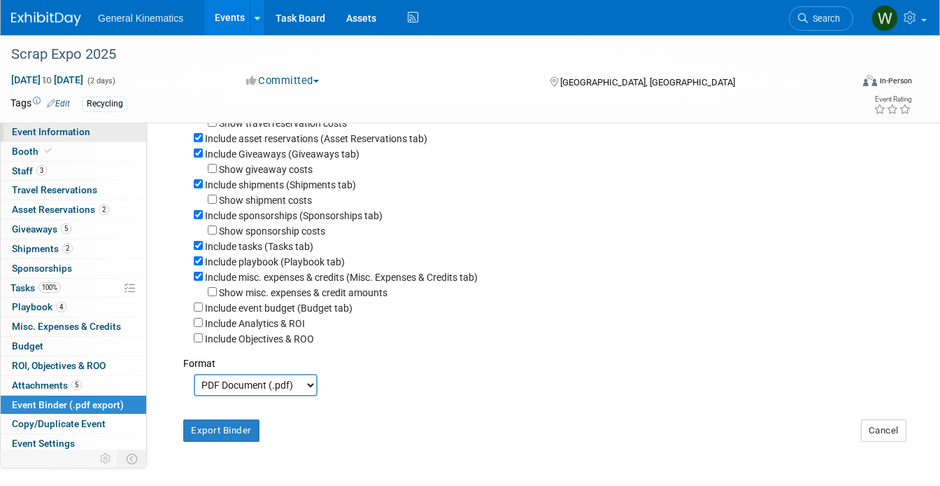
click at [69, 132] on span "Event Information" at bounding box center [51, 131] width 78 height 11
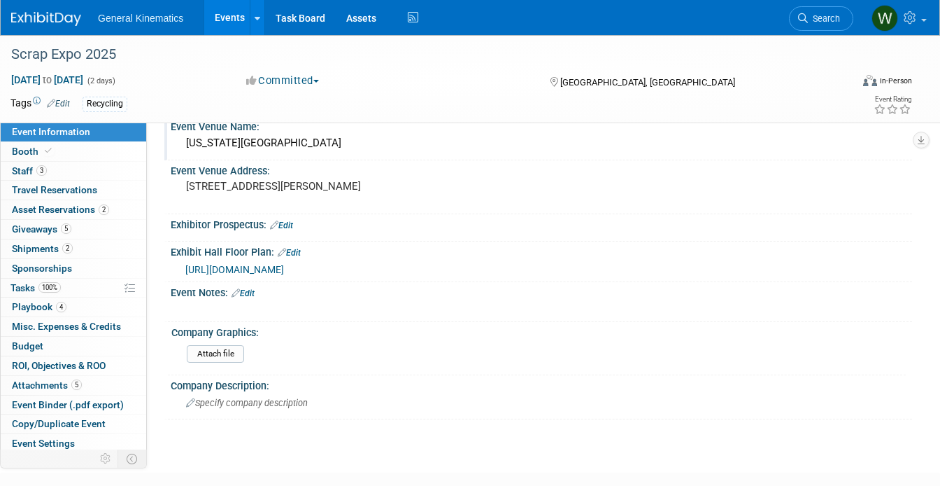
scroll to position [194, 0]
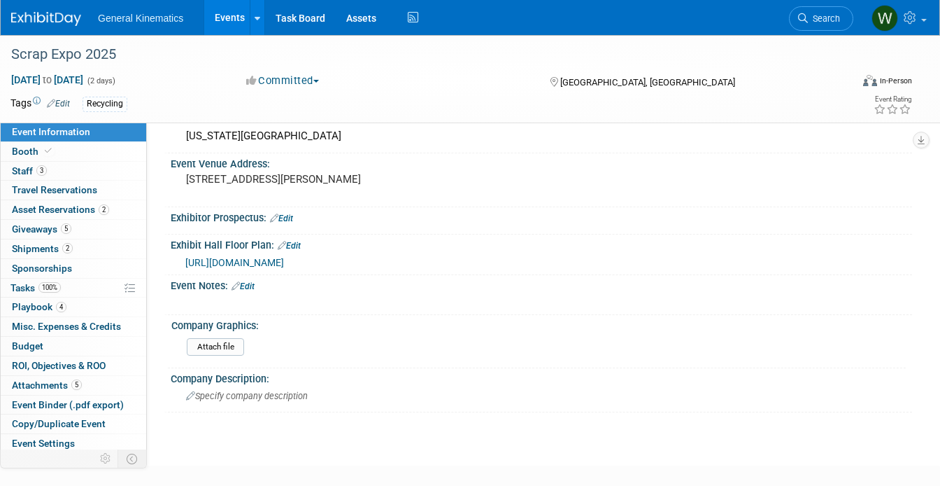
click at [284, 268] on span "[URL][DOMAIN_NAME]" at bounding box center [234, 262] width 99 height 11
